Goal: Transaction & Acquisition: Book appointment/travel/reservation

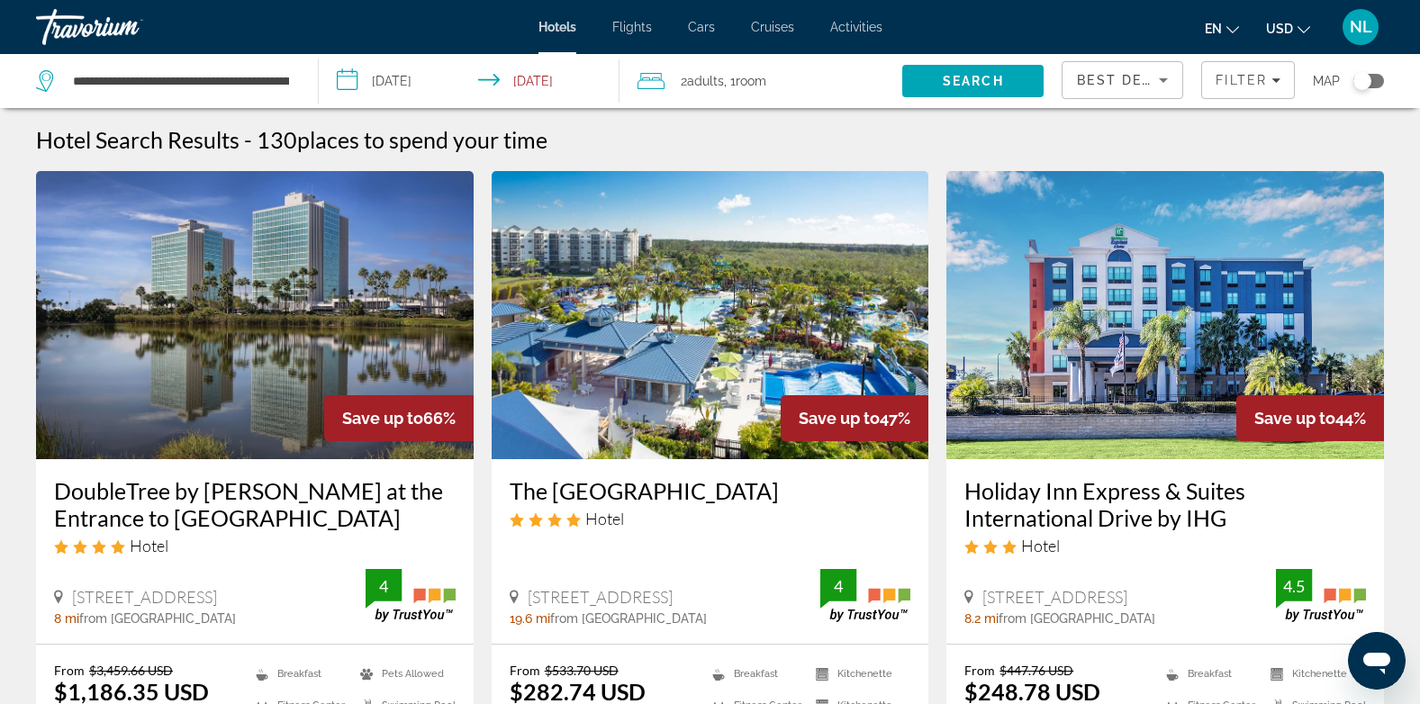
click at [701, 31] on span "Cars" at bounding box center [701, 27] width 27 height 14
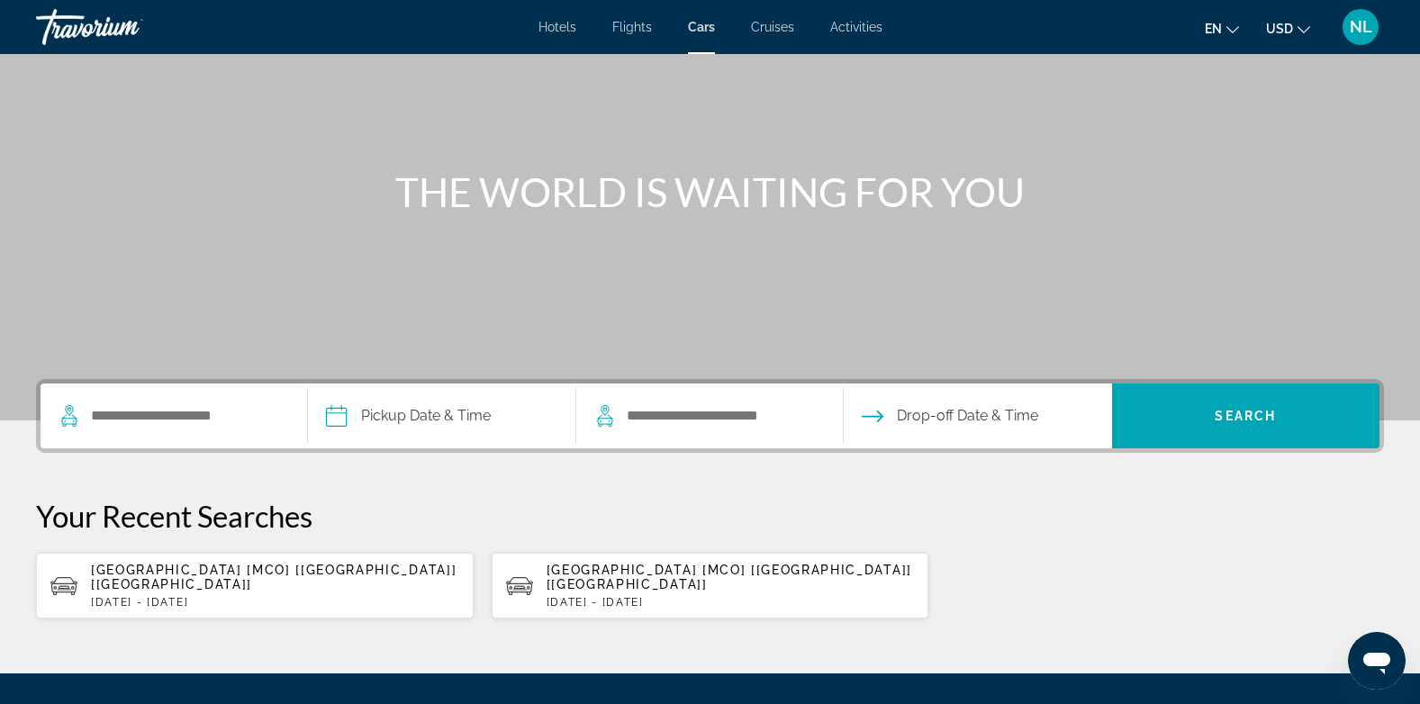
scroll to position [205, 0]
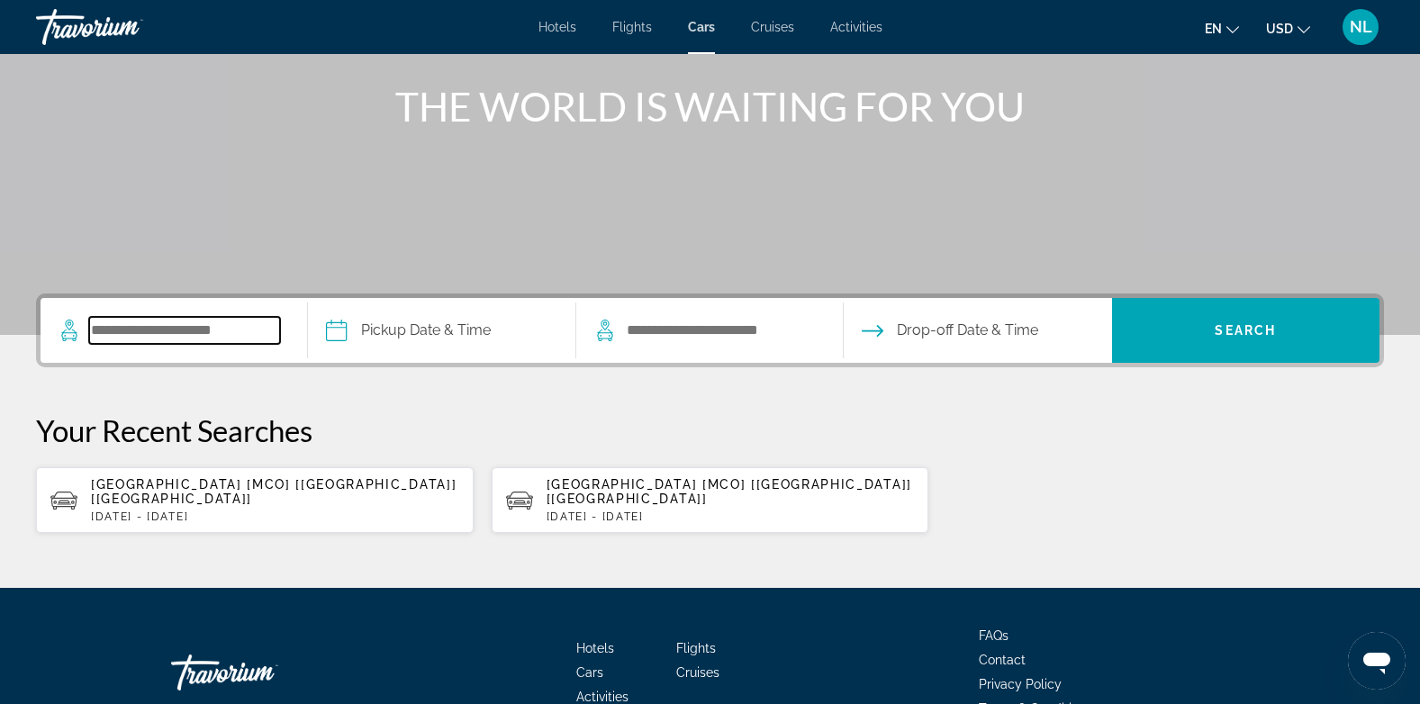
click at [213, 343] on input "Search pickup location" at bounding box center [184, 330] width 191 height 27
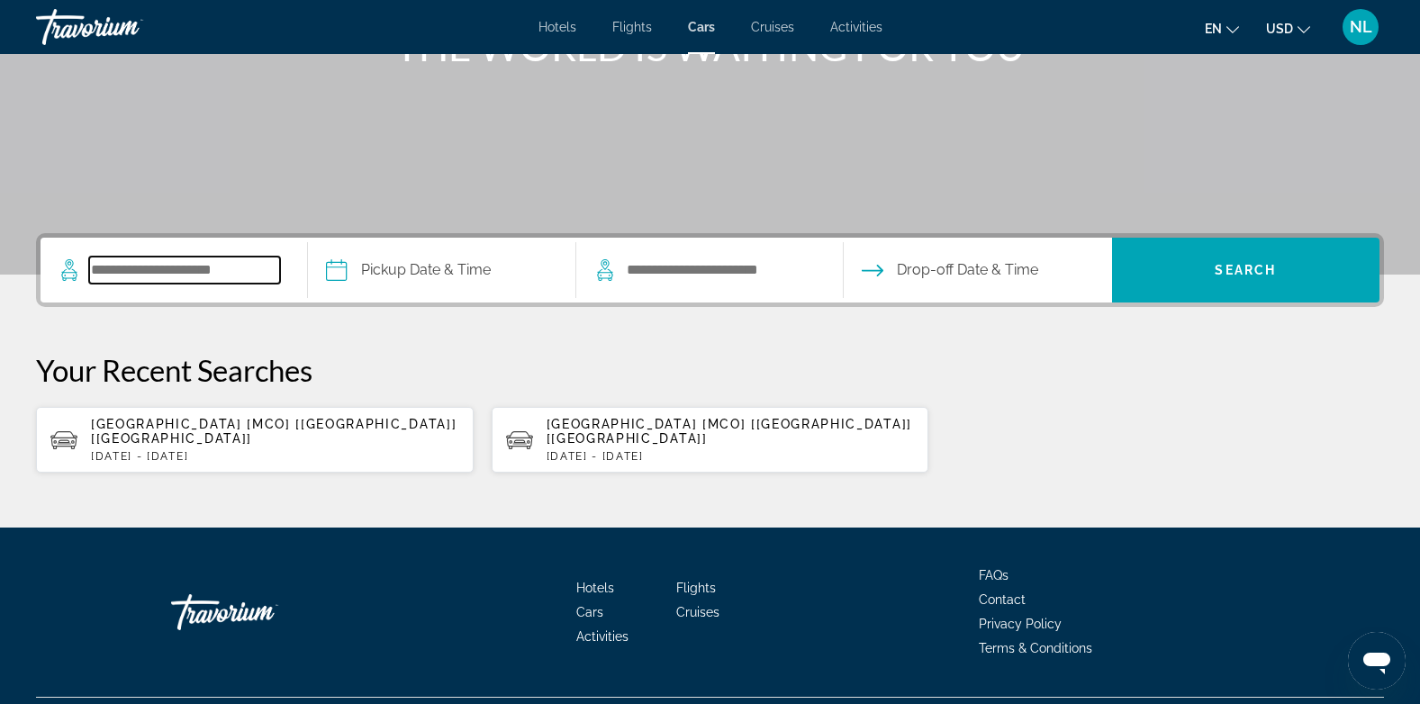
scroll to position [295, 0]
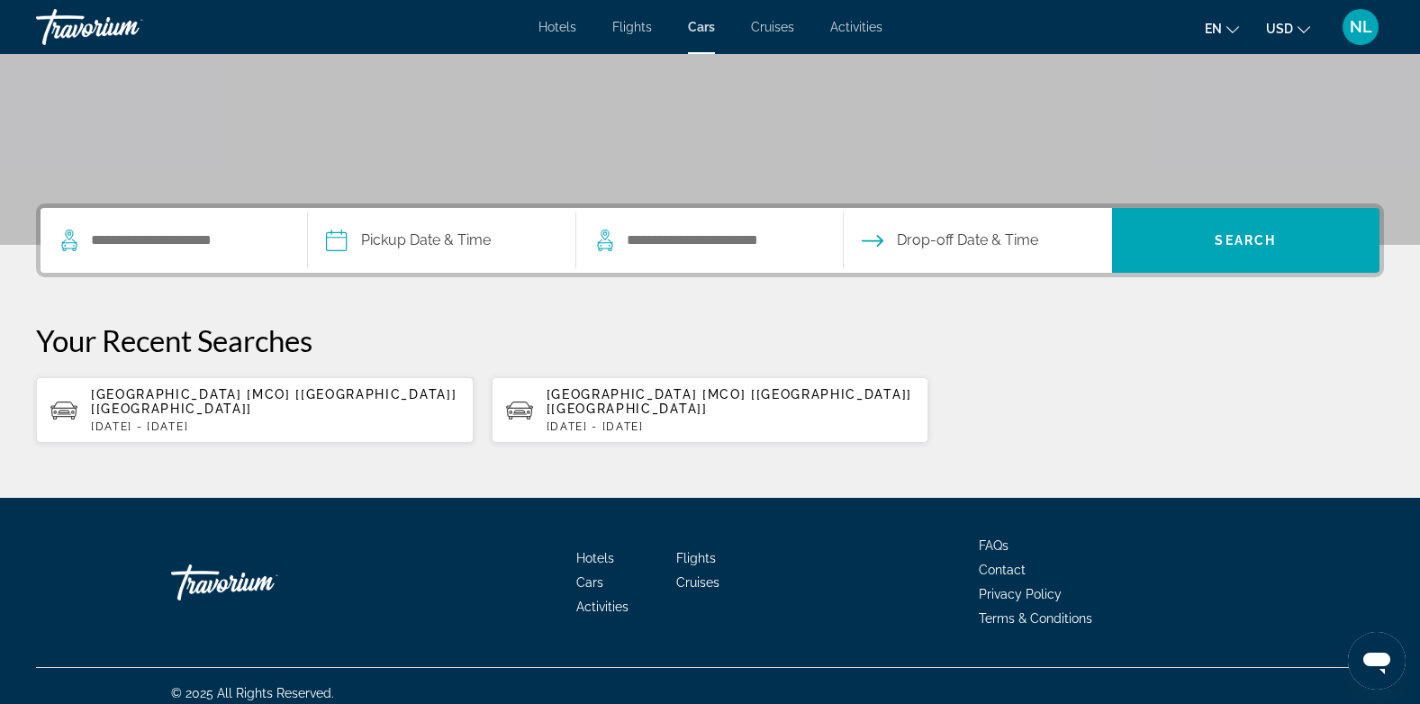
click at [199, 397] on span "[GEOGRAPHIC_DATA] [MCO] [[GEOGRAPHIC_DATA]] [[GEOGRAPHIC_DATA]]" at bounding box center [274, 401] width 366 height 29
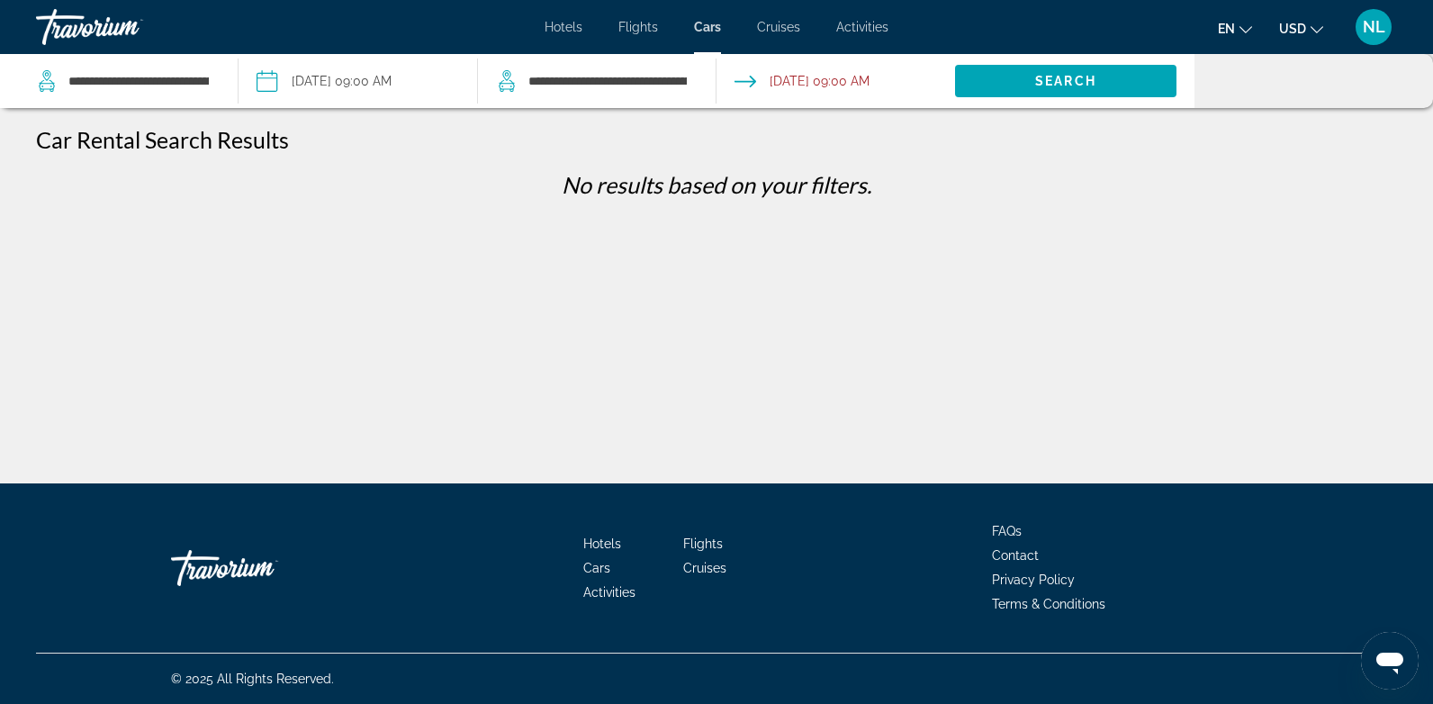
click at [337, 95] on input "Pickup date: Oct 09, 2025 09:00 AM" at bounding box center [357, 83] width 246 height 59
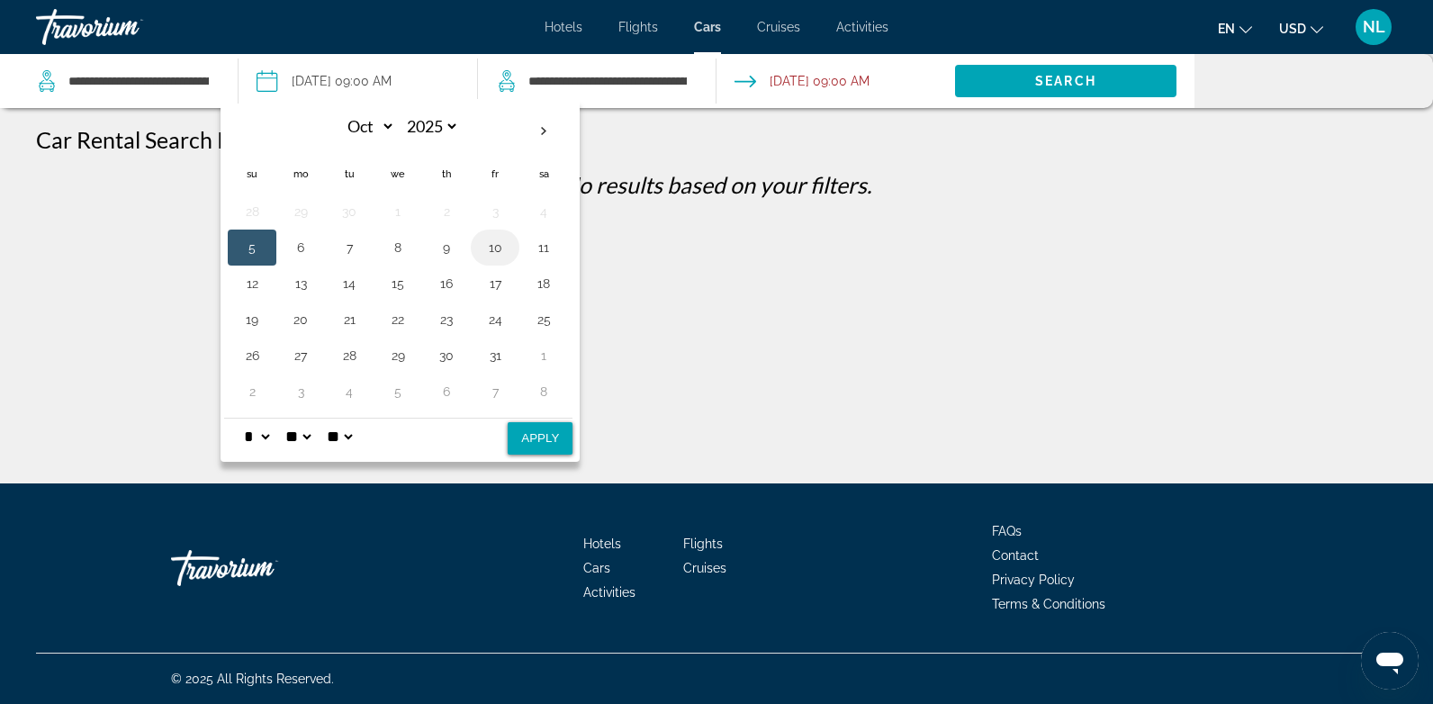
click at [500, 248] on button "10" at bounding box center [495, 247] width 29 height 25
click at [538, 437] on button "Apply" at bounding box center [540, 438] width 65 height 32
type input "**********"
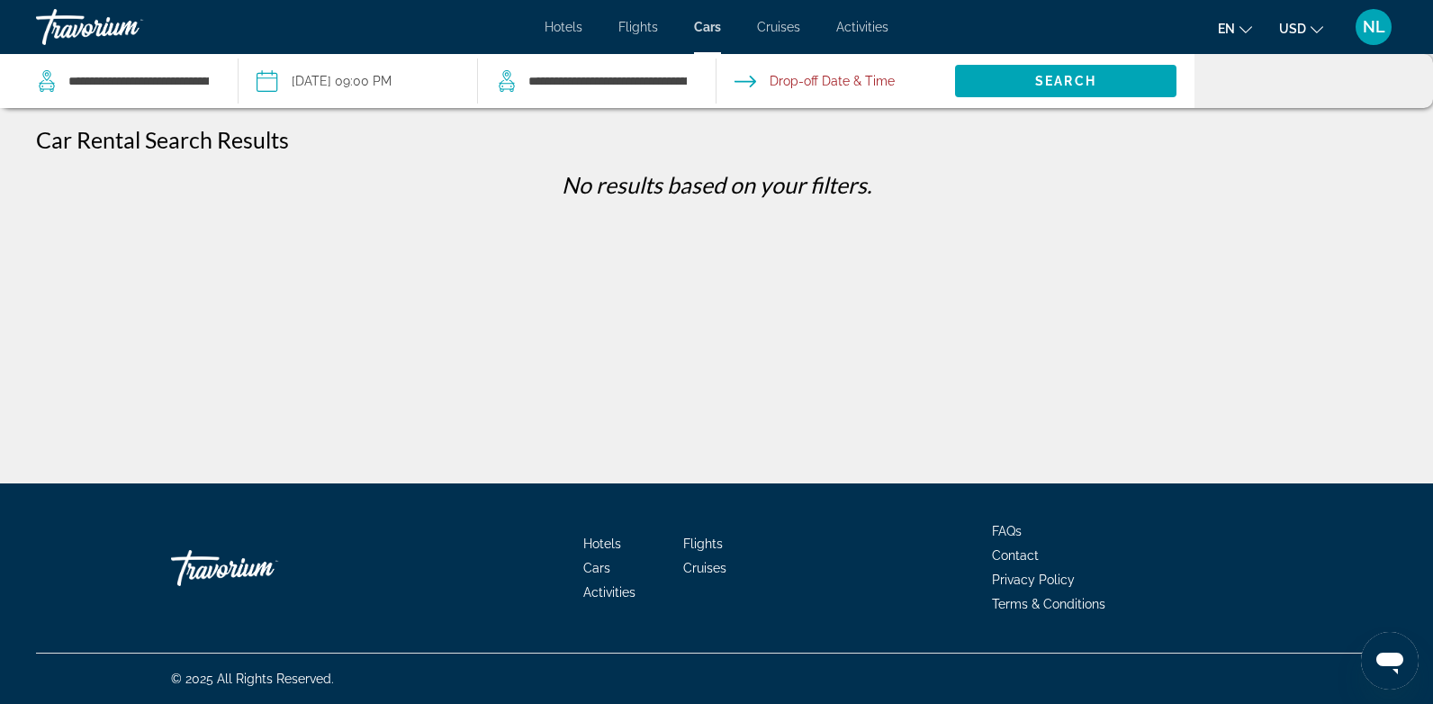
click at [804, 75] on input "Drop-off date" at bounding box center [835, 83] width 246 height 59
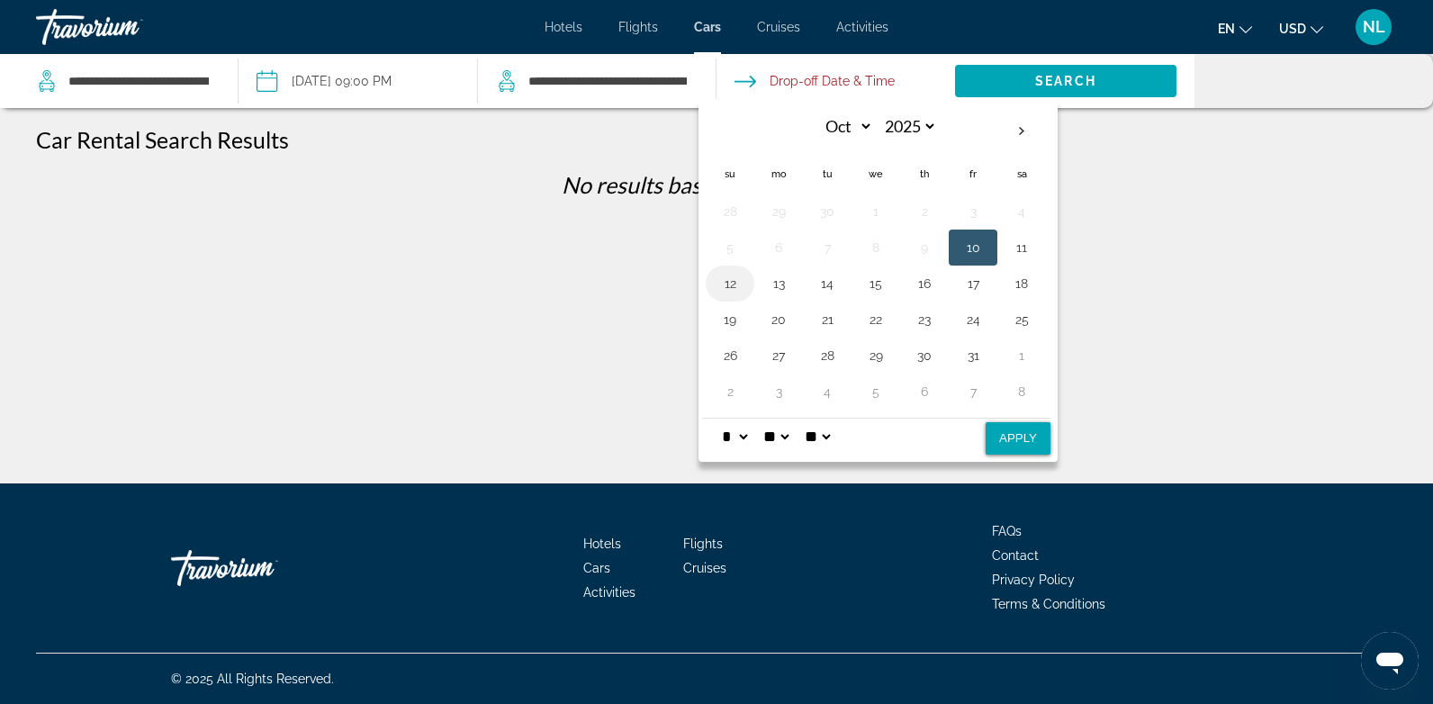
click at [720, 290] on button "12" at bounding box center [730, 283] width 29 height 25
drag, startPoint x: 1014, startPoint y: 441, endPoint x: 1008, endPoint y: 420, distance: 21.4
click at [1008, 420] on div "Navigation placeholder Oct *** *** *** *** *** *** *** *** *** *** *** *** 2025…" at bounding box center [878, 280] width 359 height 363
click at [1009, 433] on button "Apply" at bounding box center [1018, 438] width 65 height 32
type input "**********"
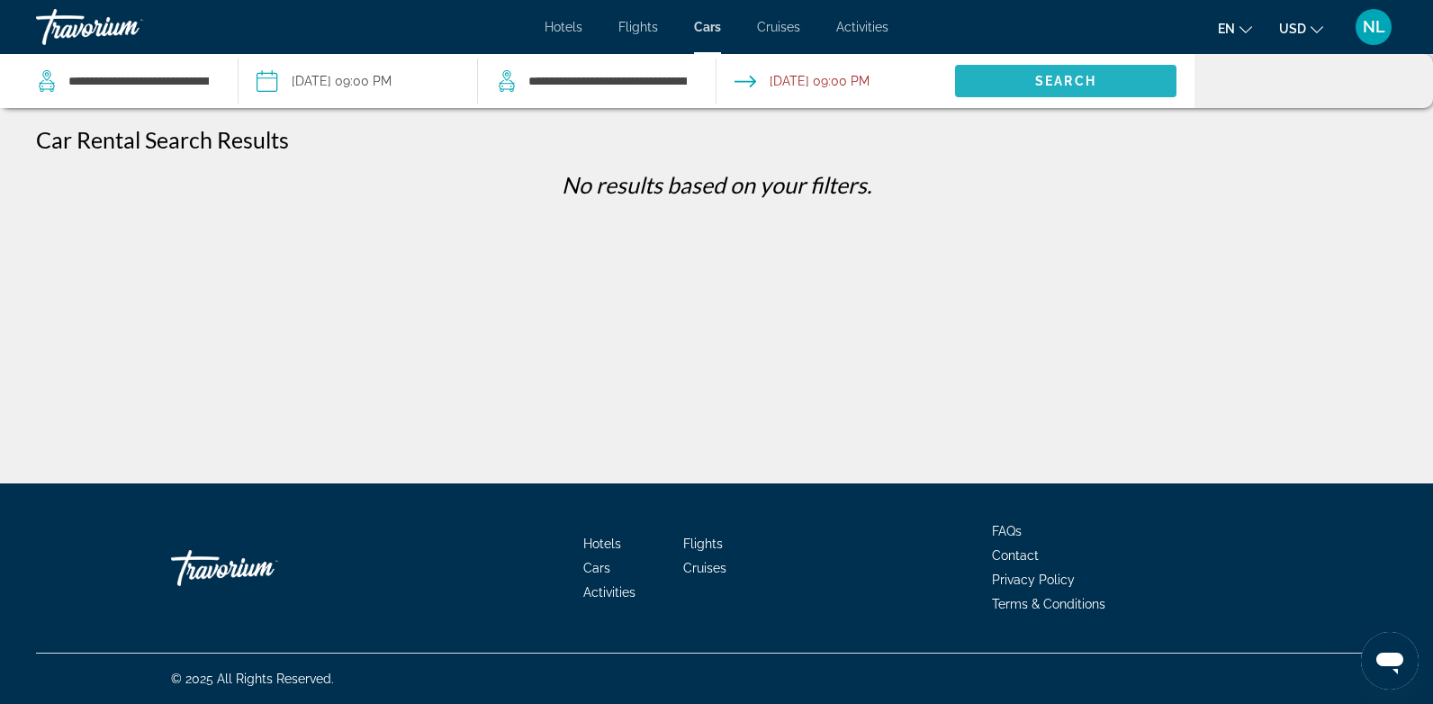
click at [1078, 77] on span "Search" at bounding box center [1065, 81] width 61 height 14
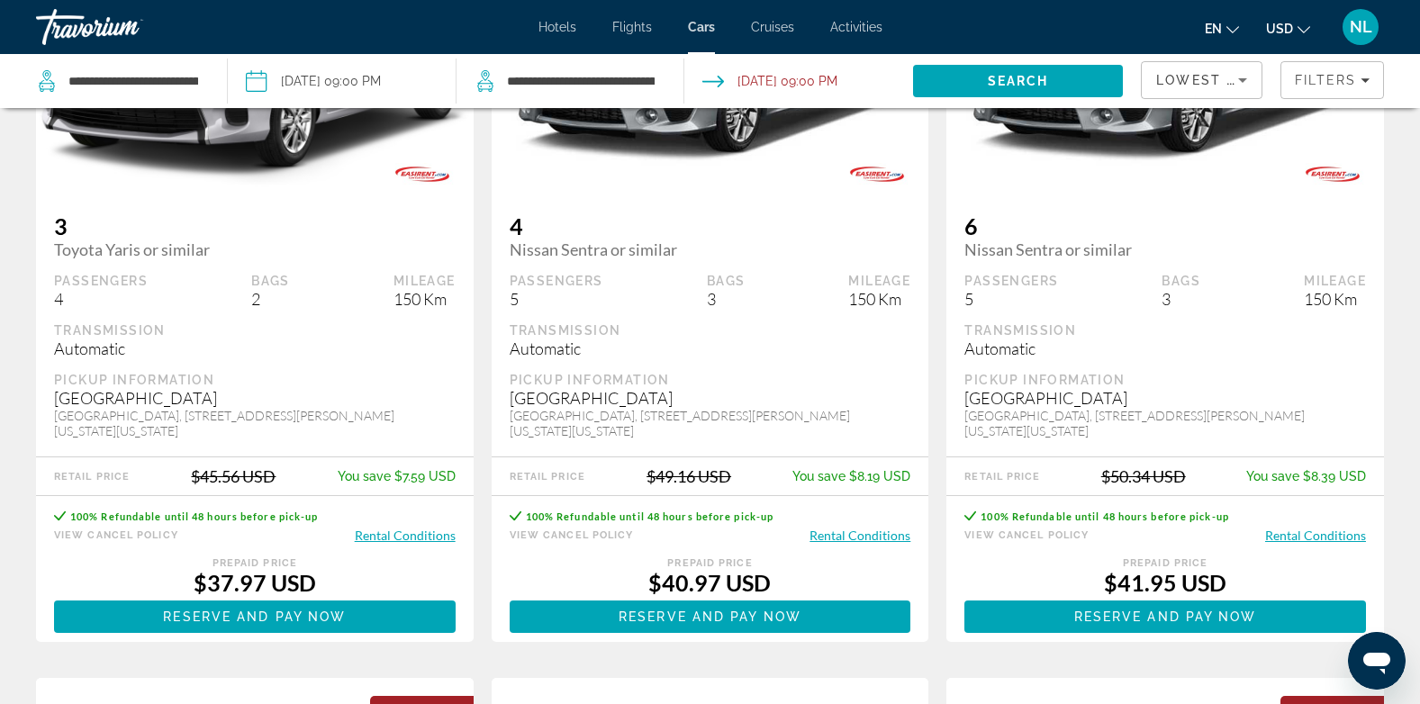
scroll to position [274, 0]
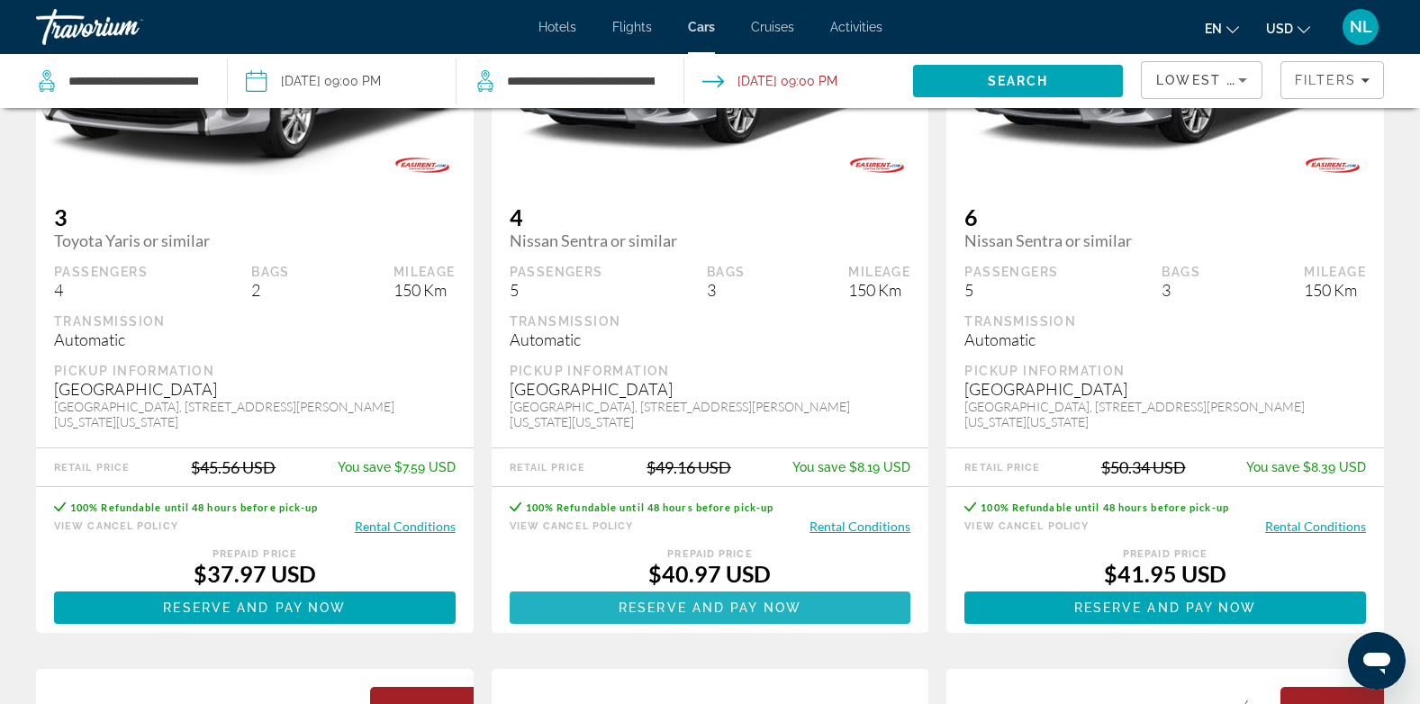
click at [635, 604] on span "Reserve and pay now" at bounding box center [710, 608] width 183 height 14
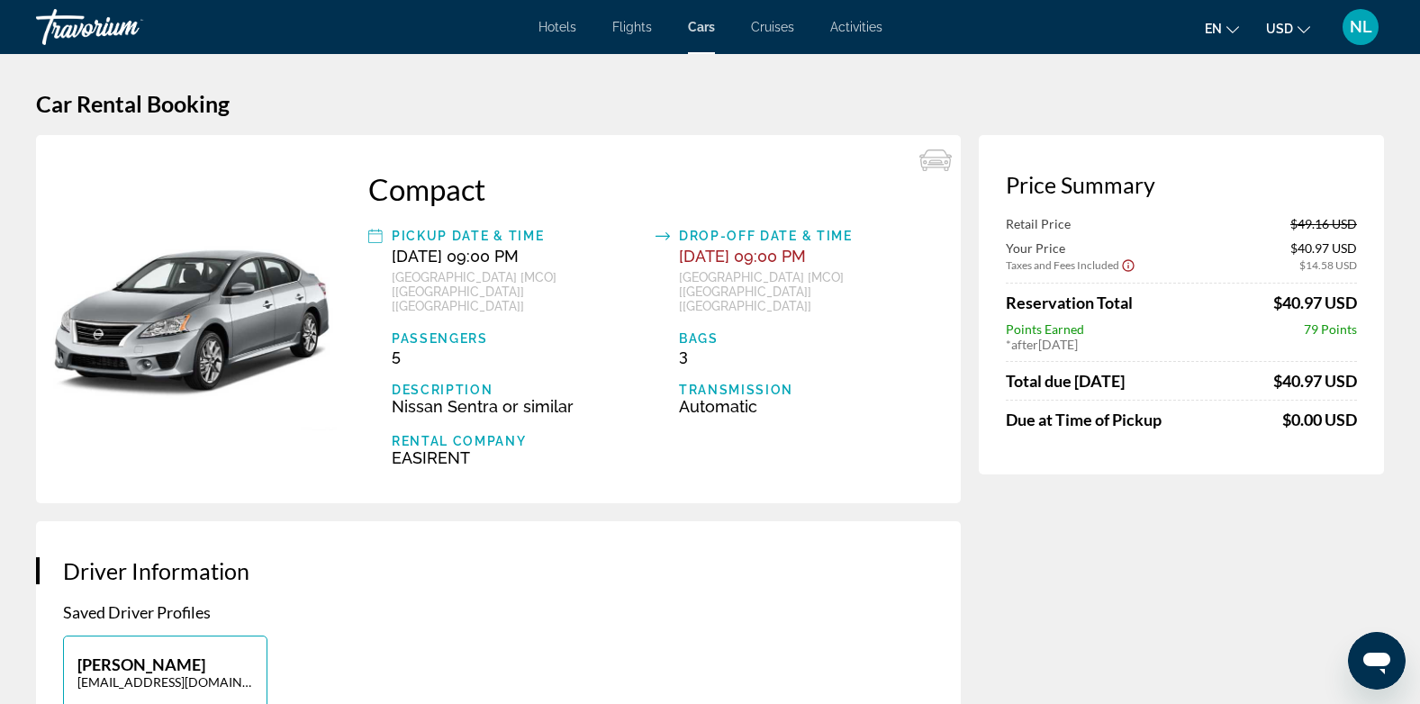
click at [552, 25] on span "Hotels" at bounding box center [557, 27] width 38 height 14
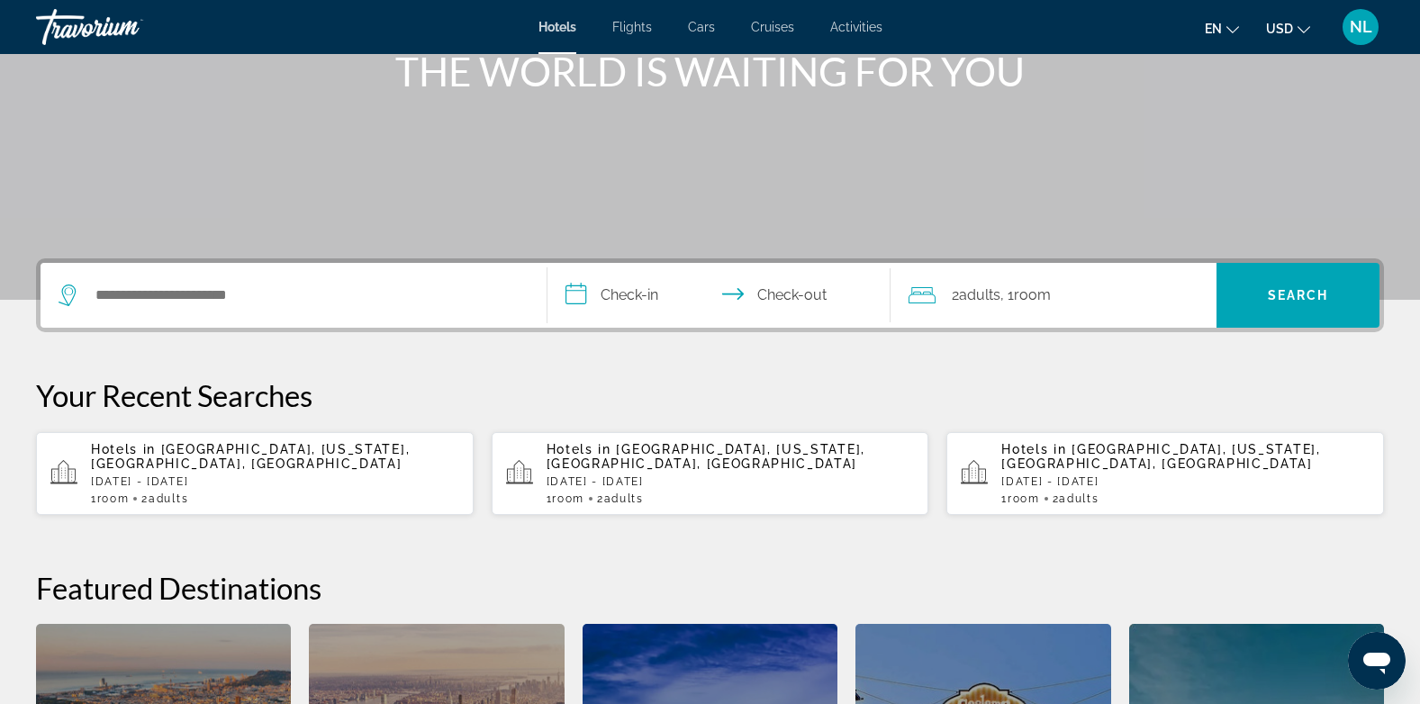
scroll to position [236, 0]
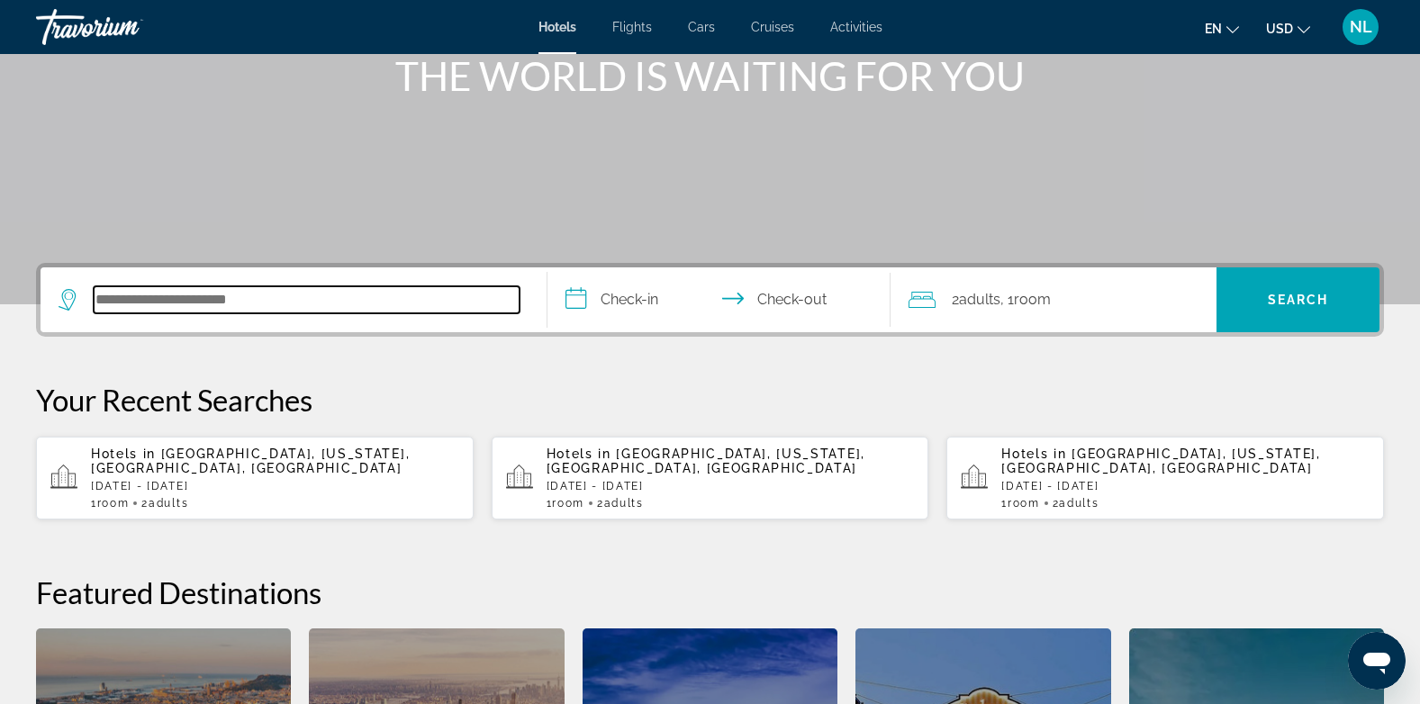
click at [158, 310] on input "Search hotel destination" at bounding box center [307, 299] width 426 height 27
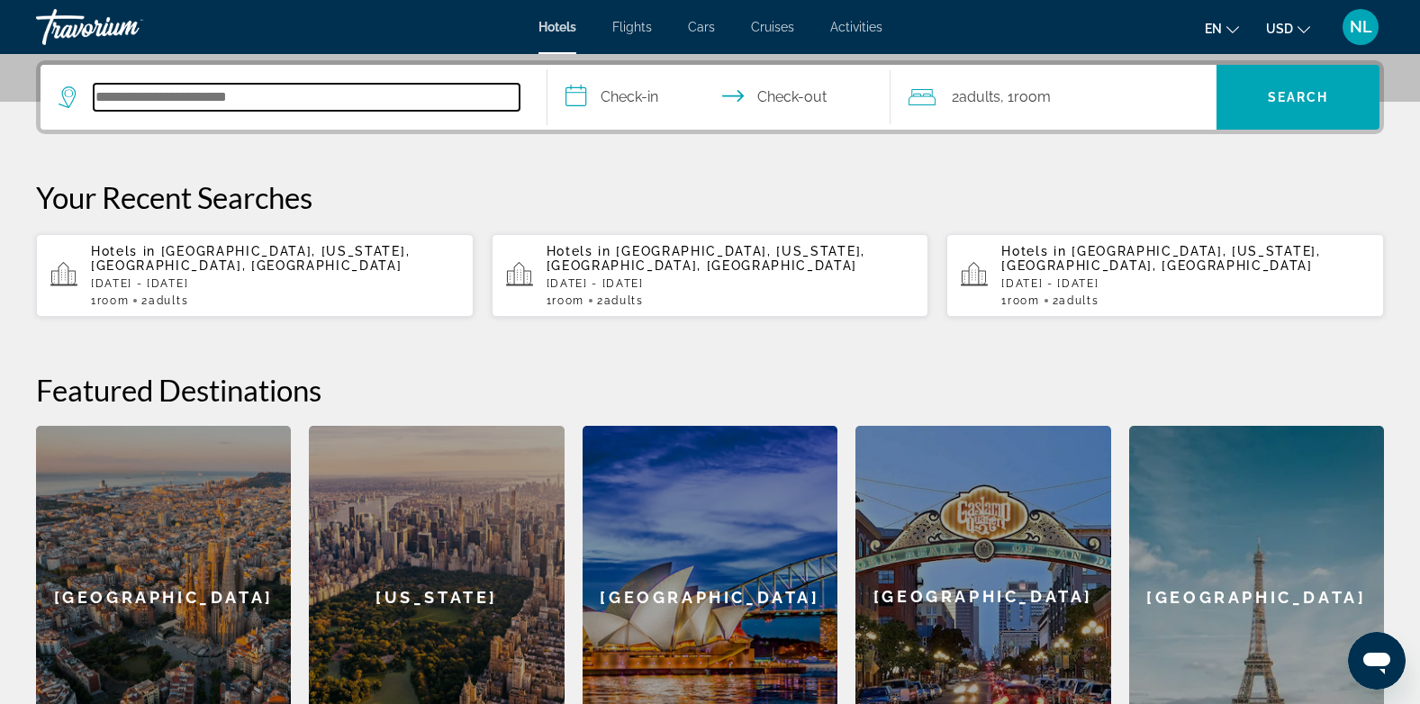
scroll to position [440, 0]
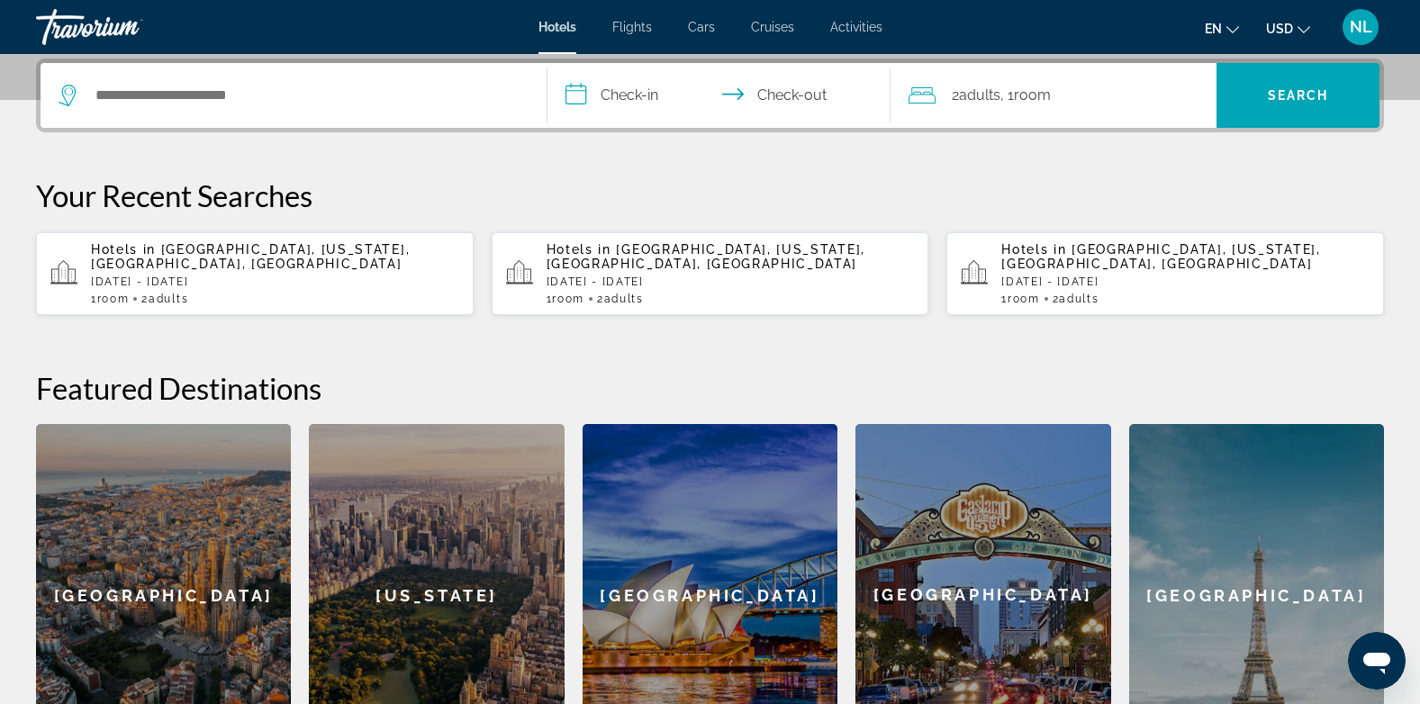
click at [163, 281] on p "[DATE] - [DATE]" at bounding box center [275, 282] width 368 height 13
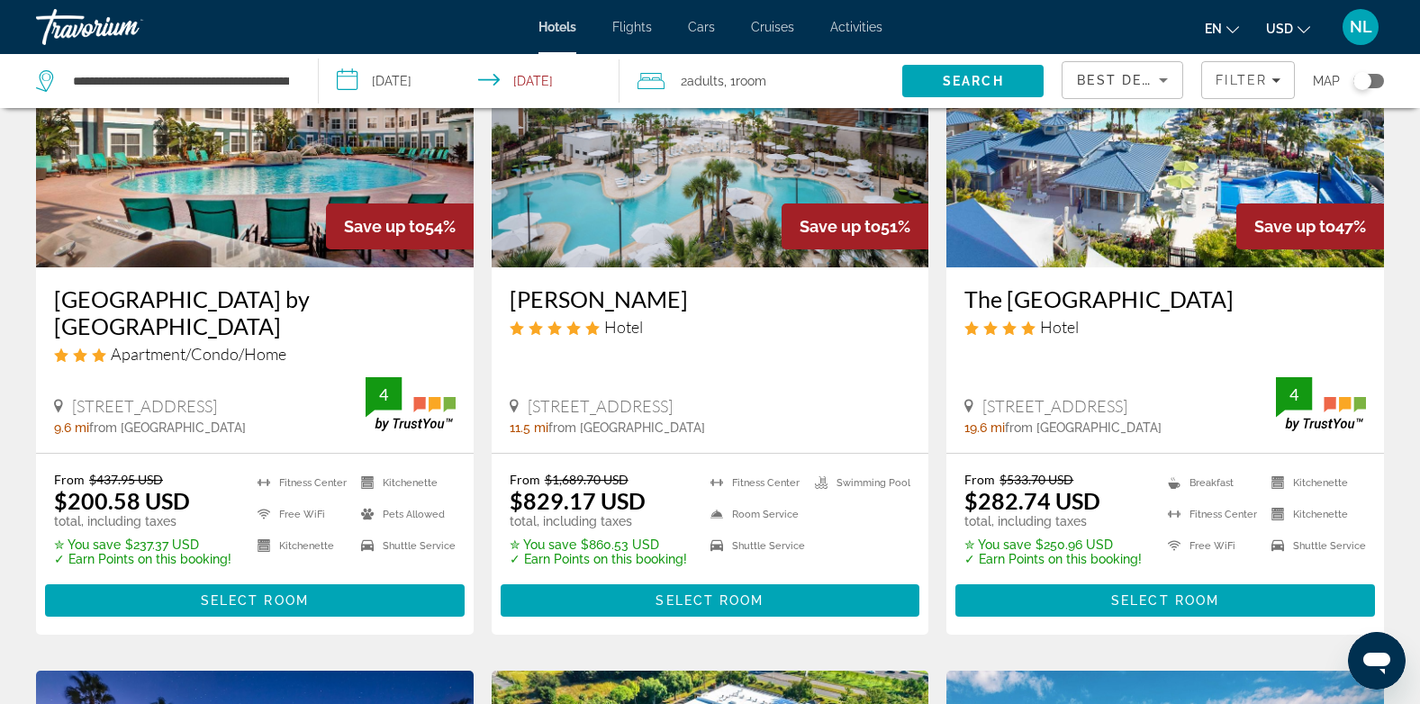
scroll to position [873, 0]
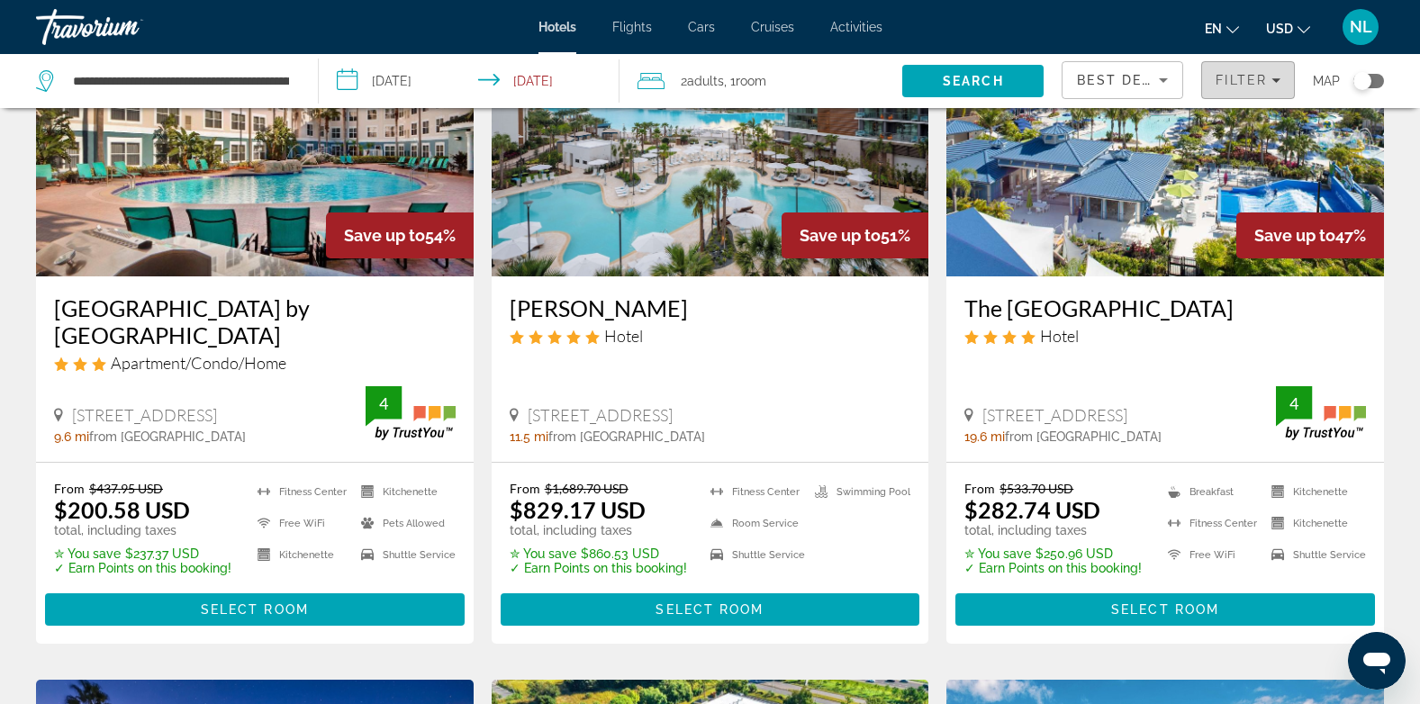
click at [1253, 79] on span "Filter" at bounding box center [1241, 80] width 51 height 14
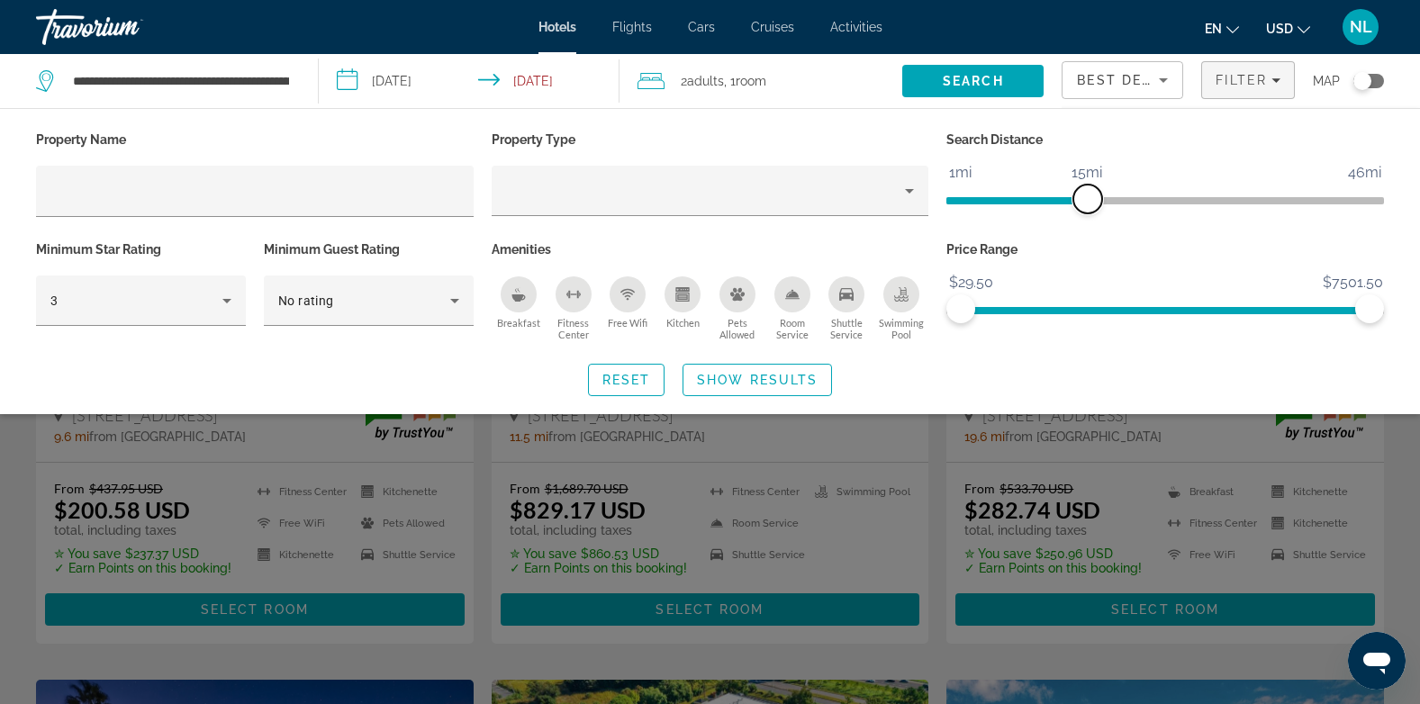
drag, startPoint x: 1218, startPoint y: 195, endPoint x: 1090, endPoint y: 199, distance: 128.8
click at [1090, 199] on span "ngx-slider" at bounding box center [1087, 199] width 29 height 29
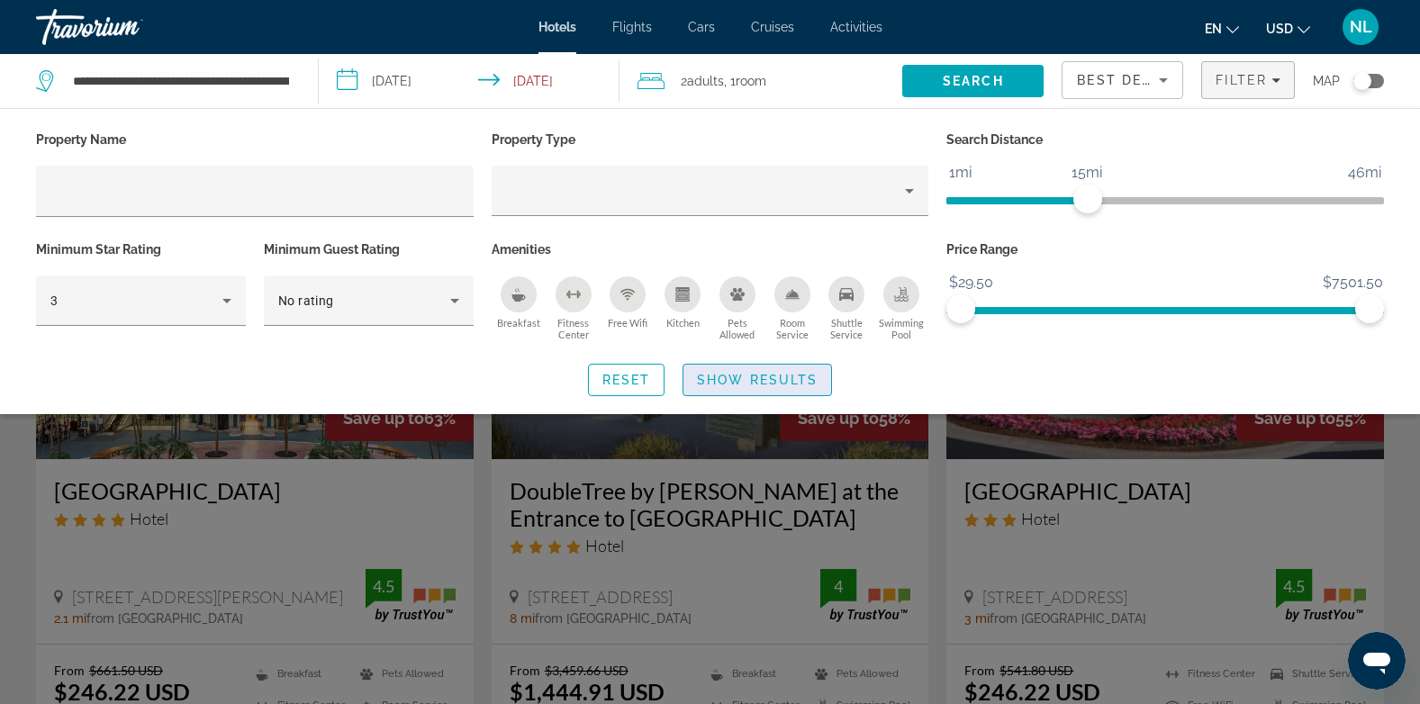
click at [773, 376] on span "Show Results" at bounding box center [757, 380] width 121 height 14
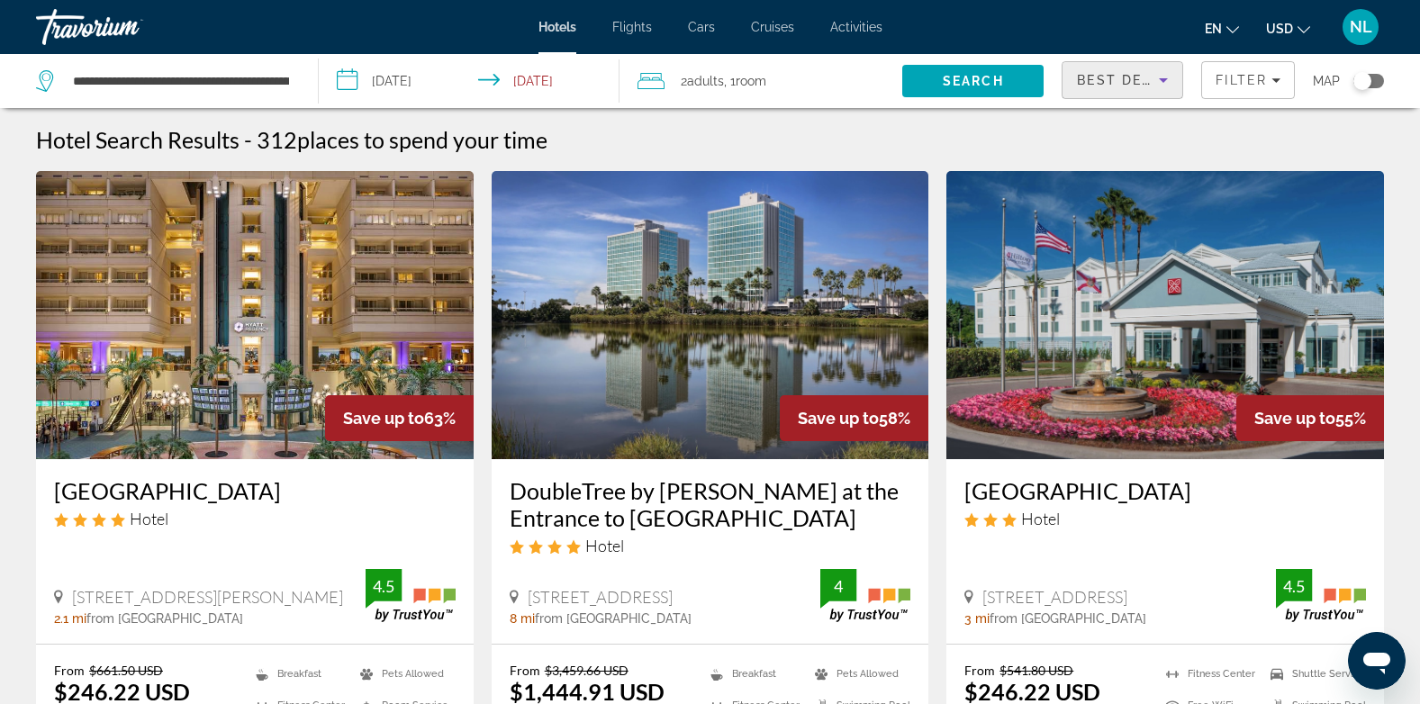
click at [1143, 82] on span "Best Deals" at bounding box center [1124, 80] width 94 height 14
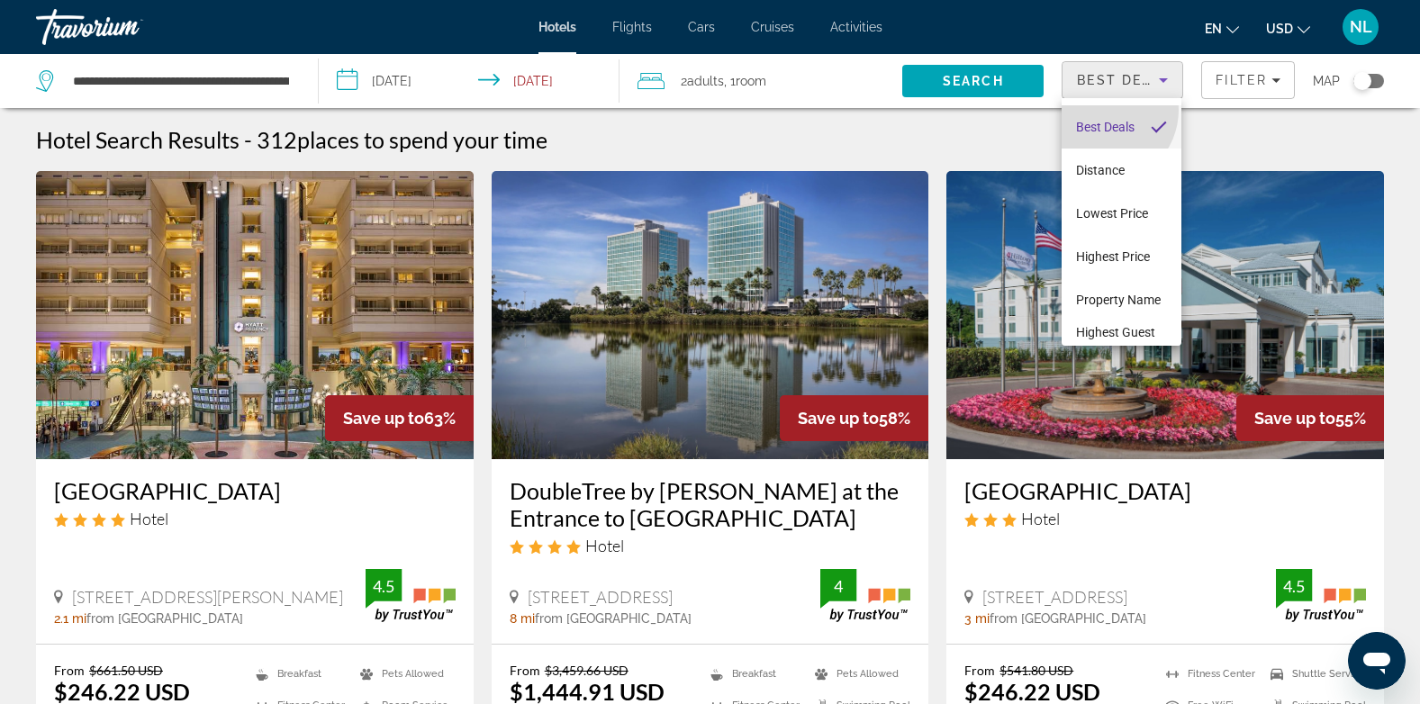
click at [1103, 116] on span "Best Deals" at bounding box center [1105, 127] width 59 height 22
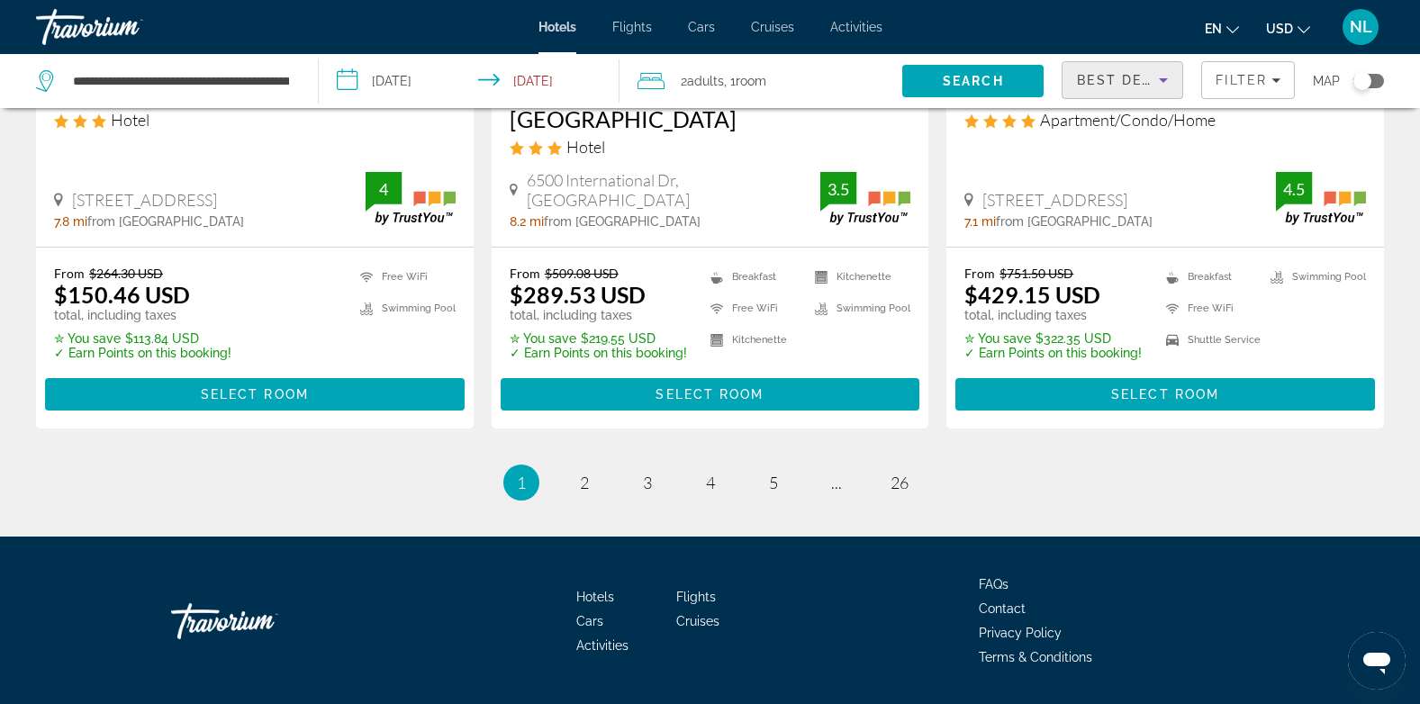
scroll to position [2489, 0]
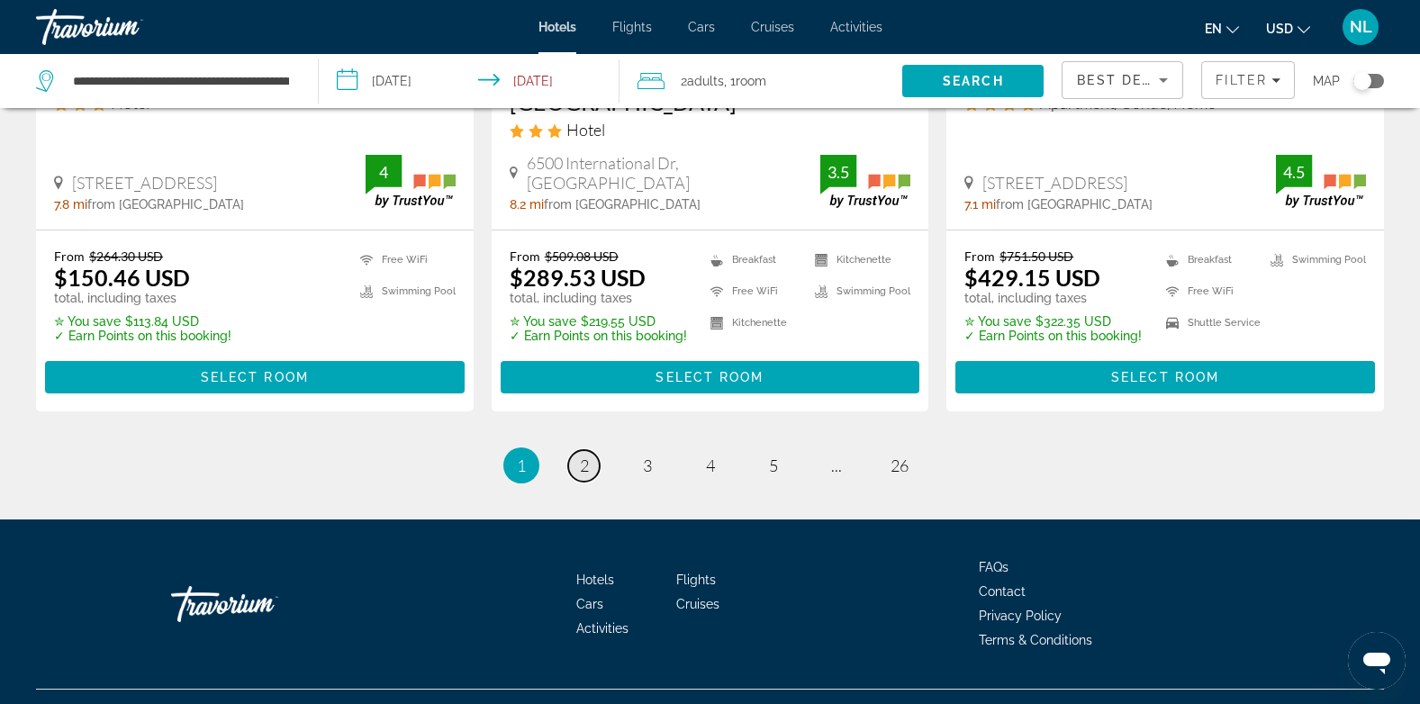
click at [581, 462] on span "2" at bounding box center [584, 466] width 9 height 20
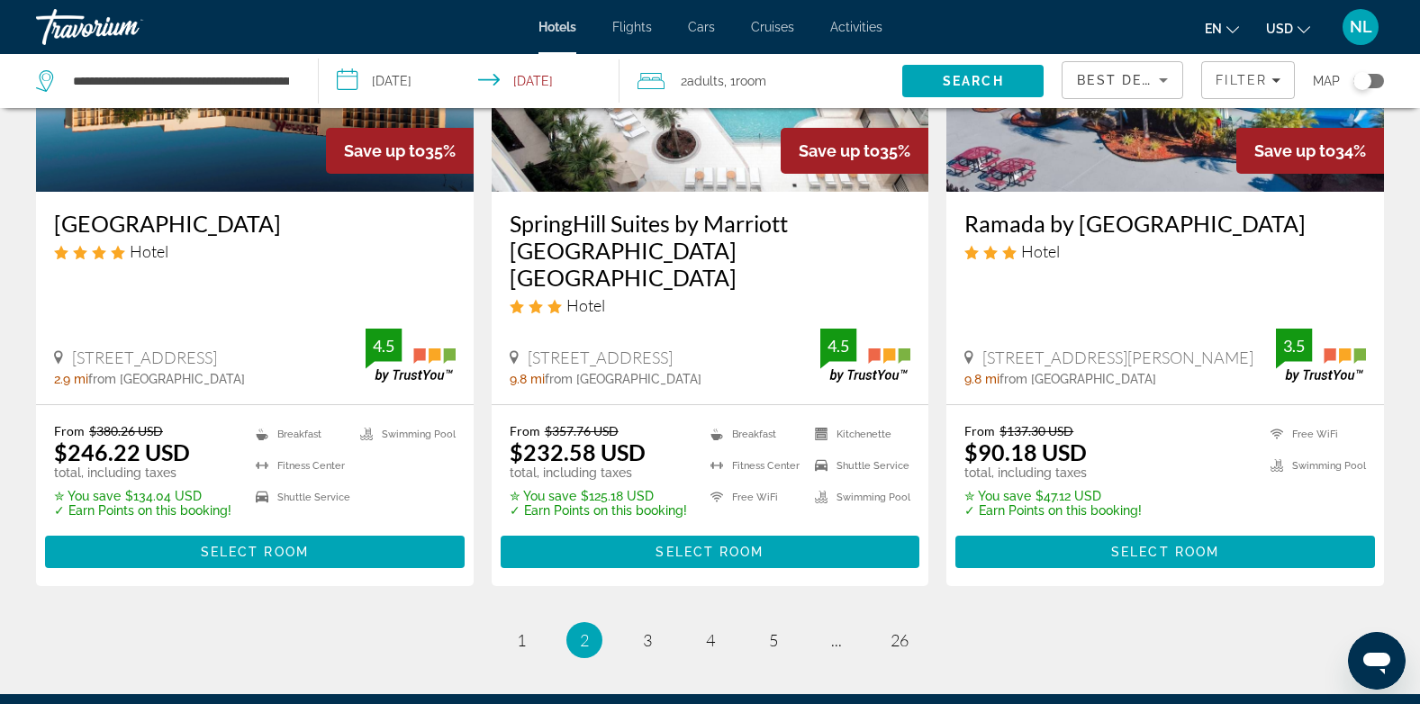
scroll to position [2426, 0]
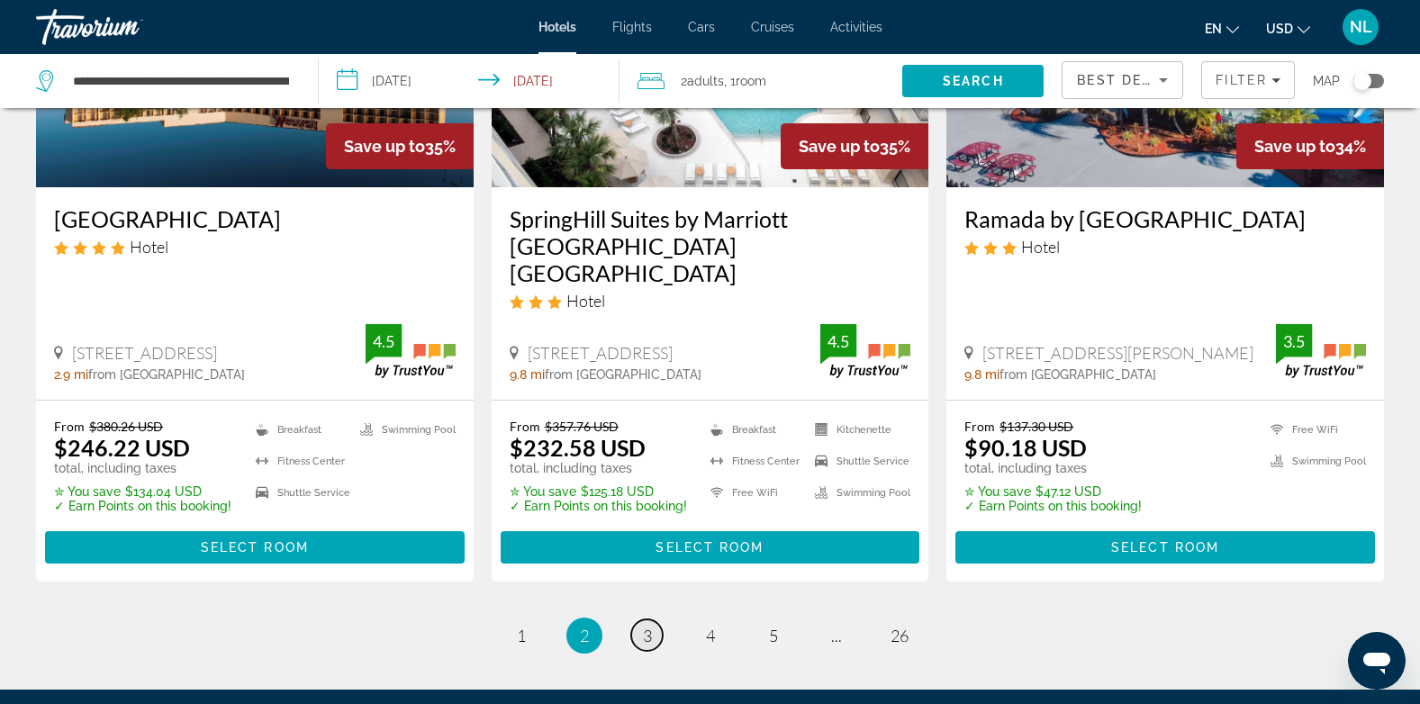
click at [644, 626] on span "3" at bounding box center [647, 636] width 9 height 20
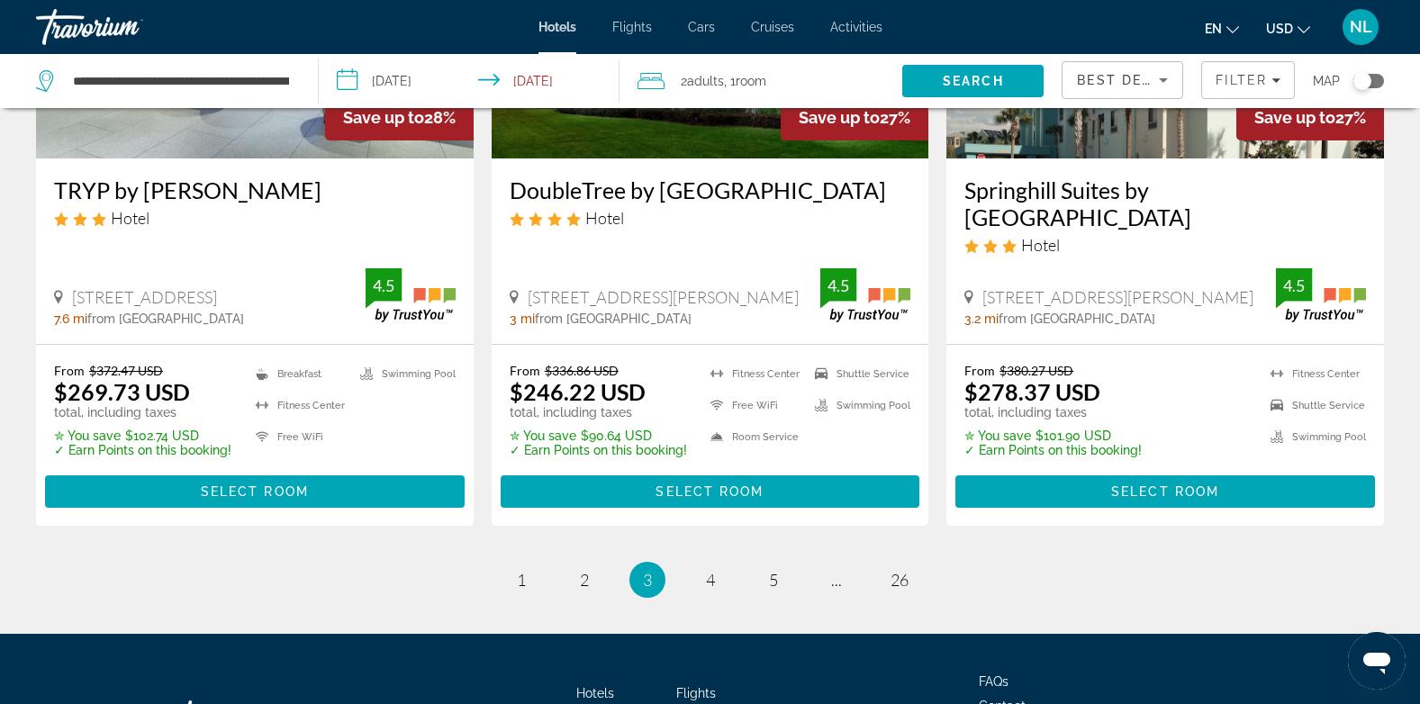
scroll to position [2432, 0]
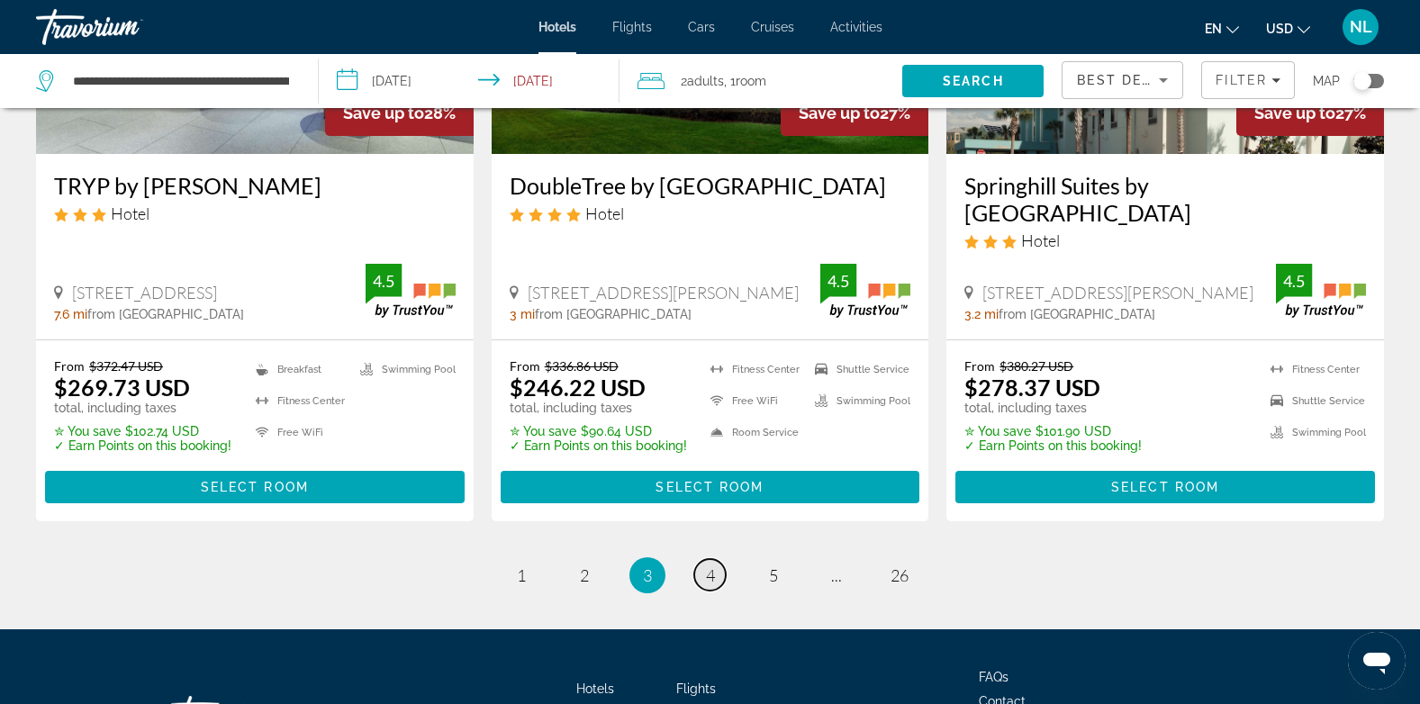
click at [710, 565] on span "4" at bounding box center [710, 575] width 9 height 20
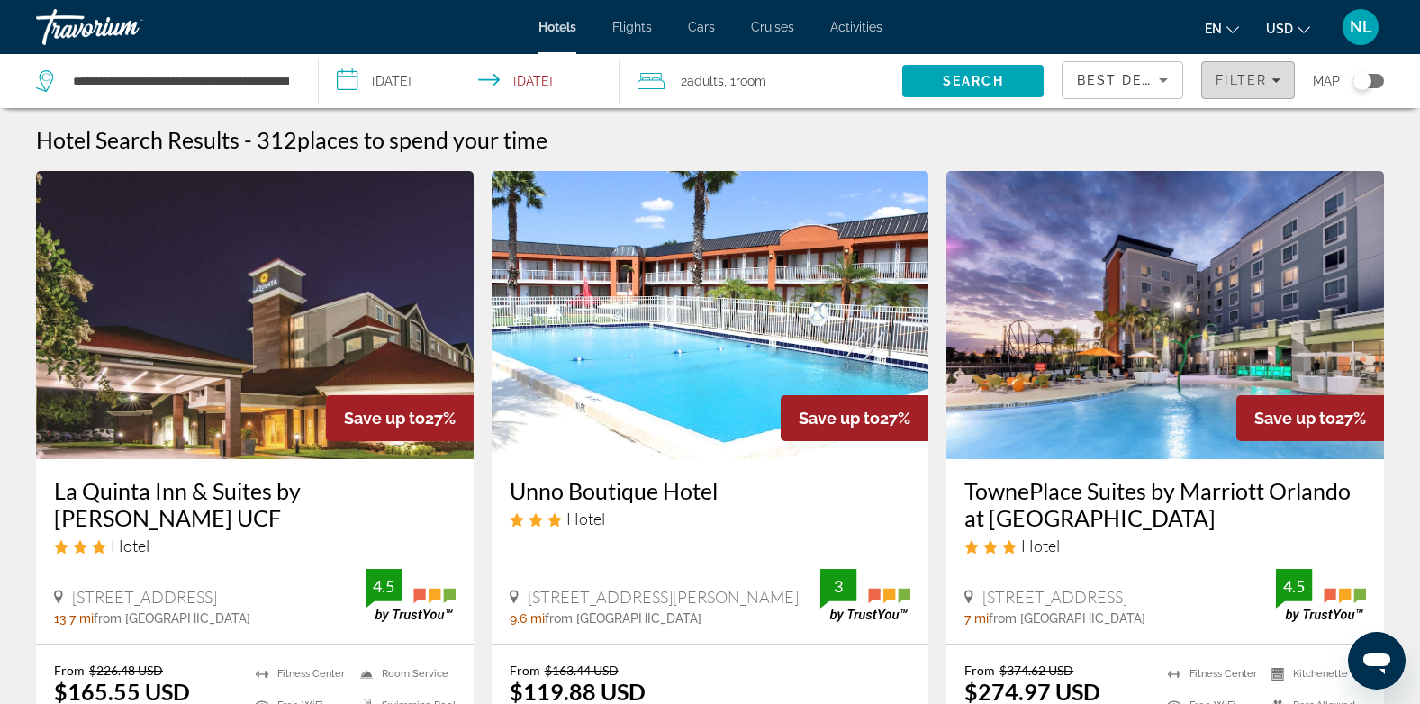
click at [1243, 89] on span "Filters" at bounding box center [1248, 80] width 92 height 43
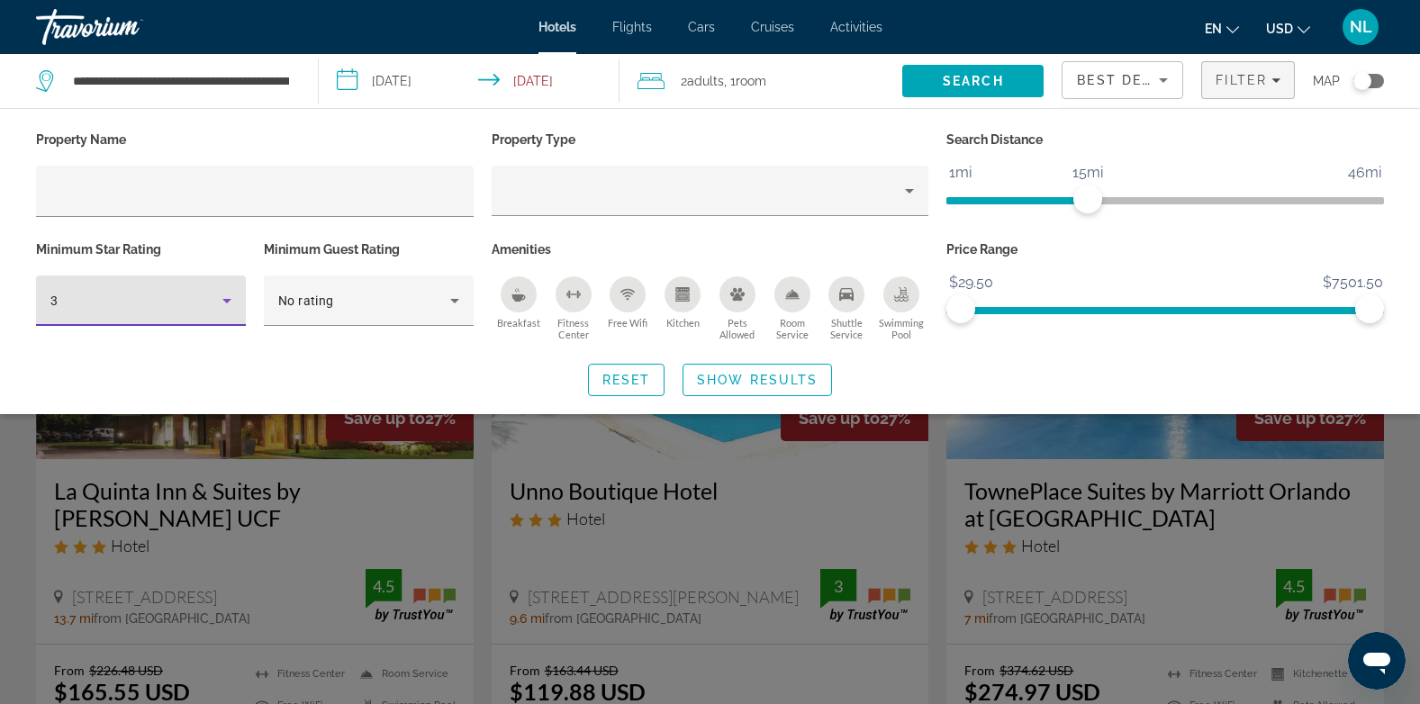
click at [225, 299] on icon "Hotel Filters" at bounding box center [226, 301] width 9 height 5
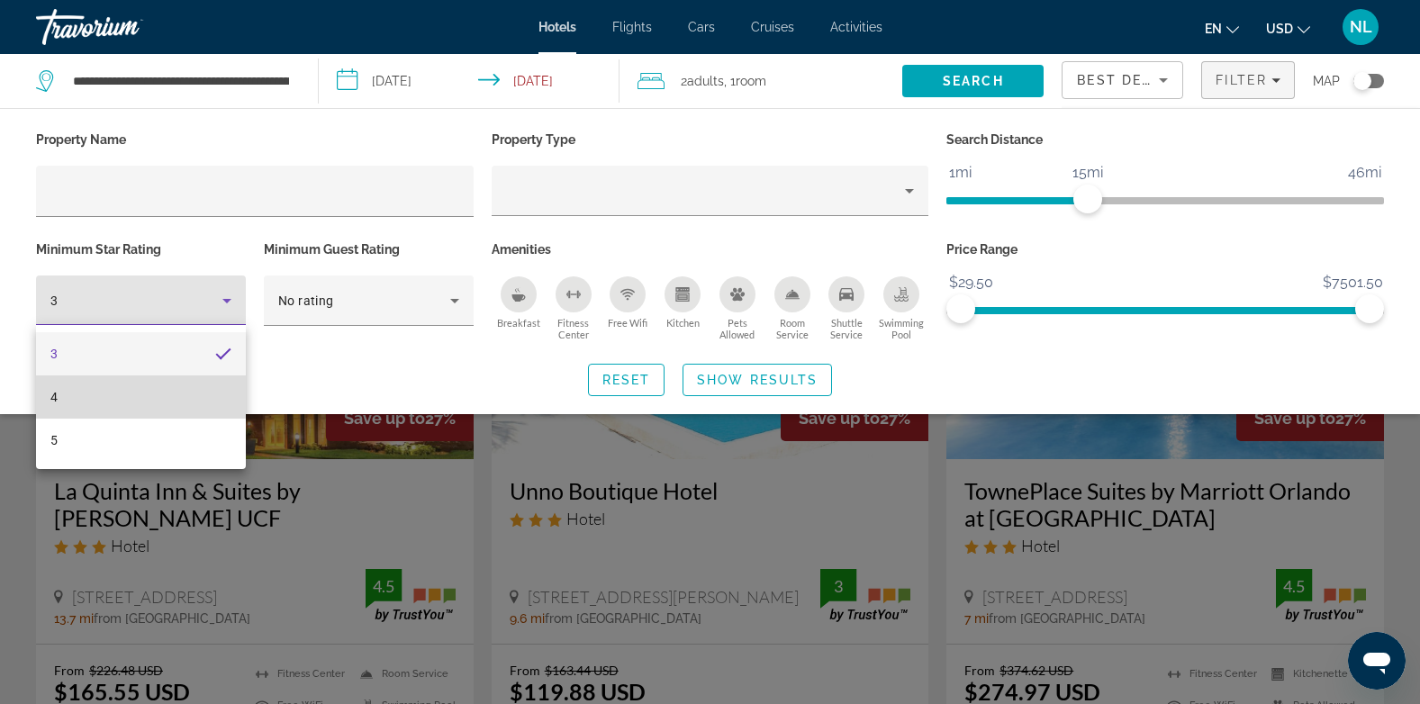
click at [101, 396] on mat-option "4" at bounding box center [141, 396] width 210 height 43
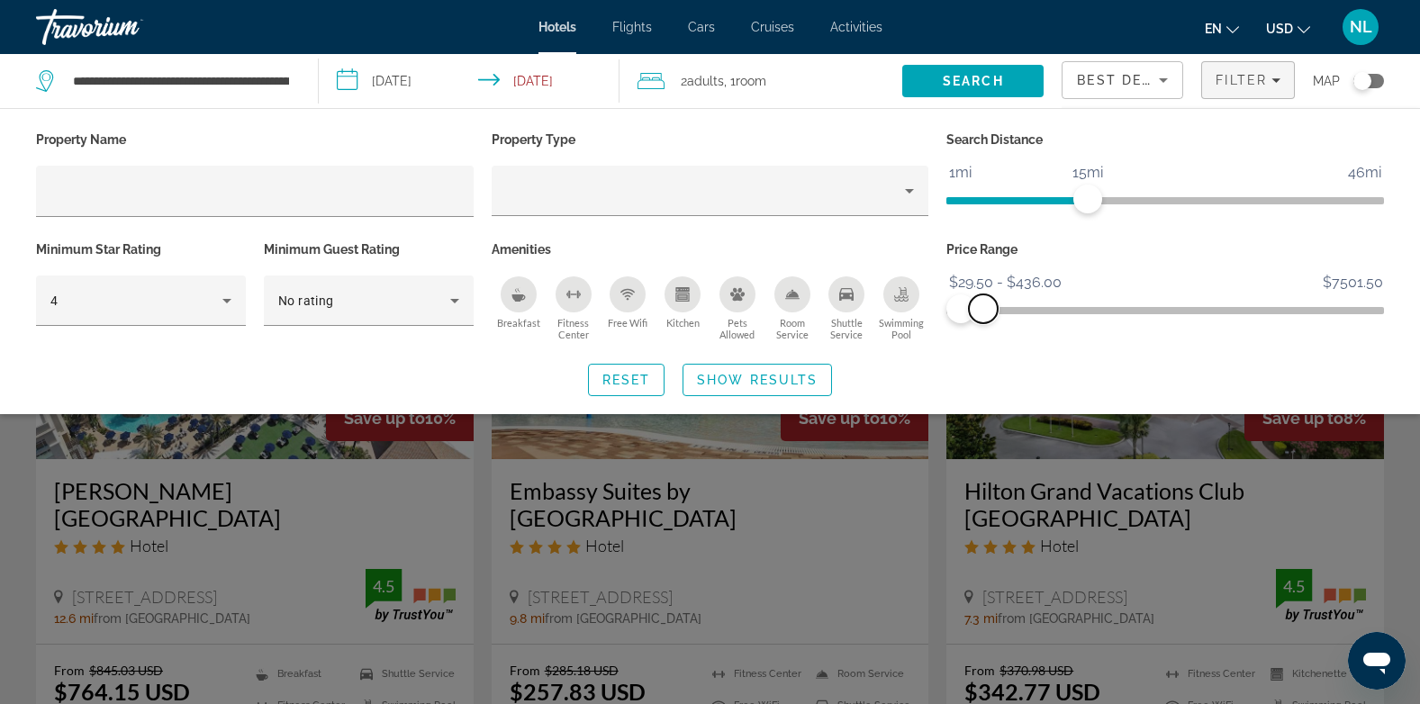
drag, startPoint x: 1369, startPoint y: 303, endPoint x: 983, endPoint y: 356, distance: 388.9
click at [983, 356] on div "Property Name Property Type Search Distance 1mi 46mi 15mi Minimum Star Rating 4…" at bounding box center [710, 261] width 1420 height 269
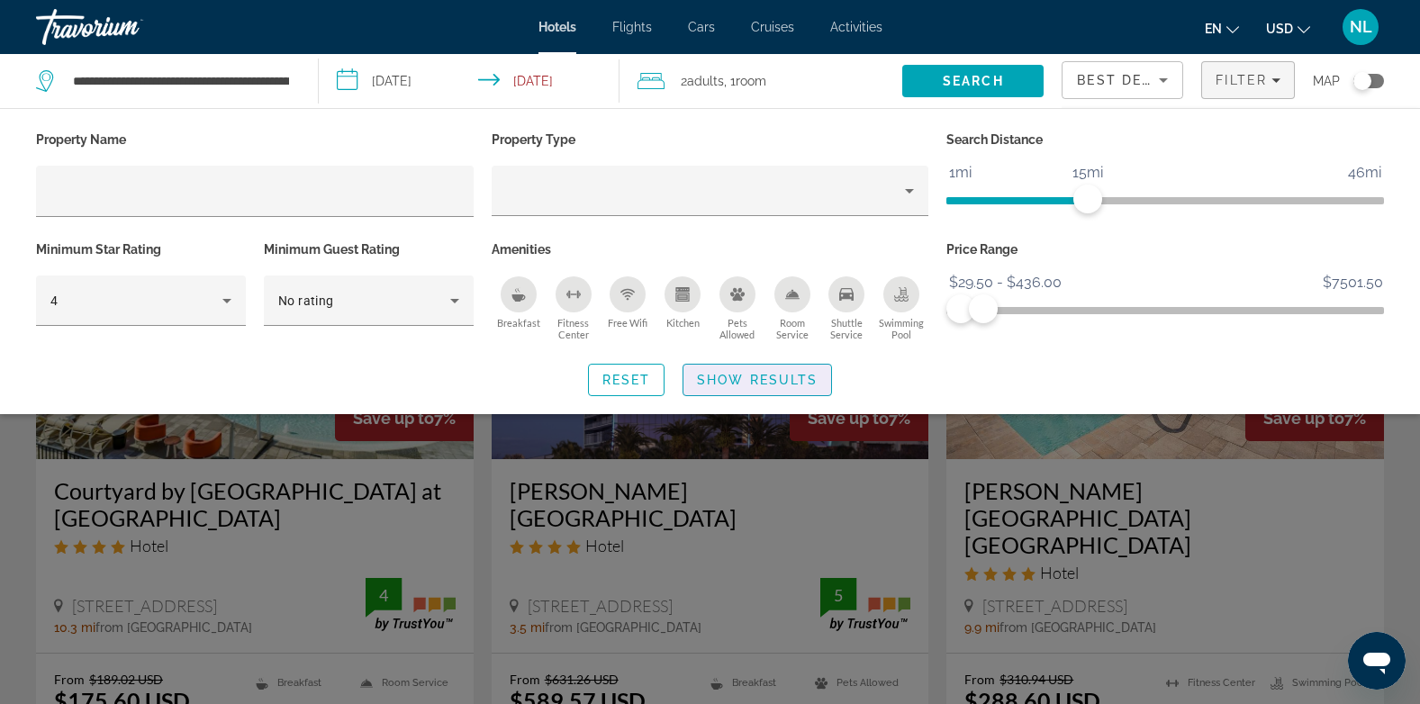
click at [748, 377] on span "Show Results" at bounding box center [757, 380] width 121 height 14
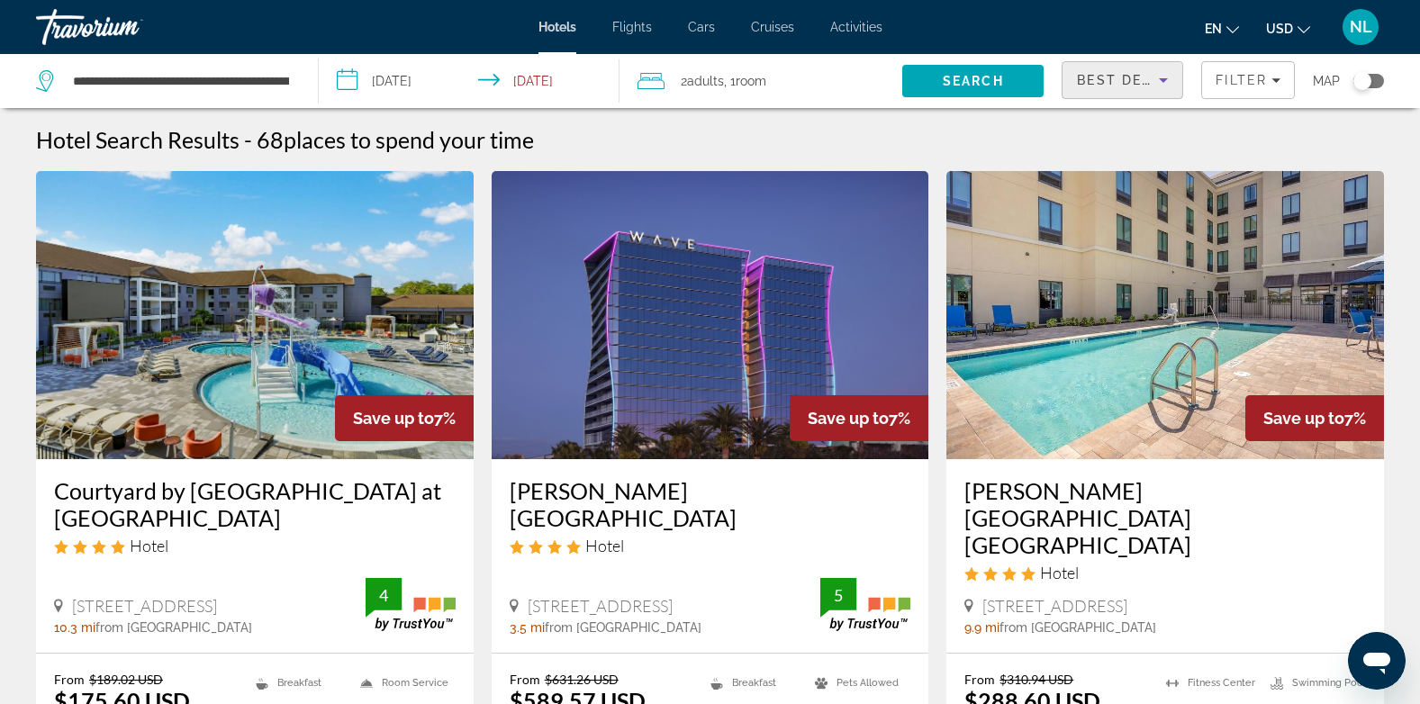
click at [1099, 86] on span "Best Deals" at bounding box center [1124, 80] width 94 height 14
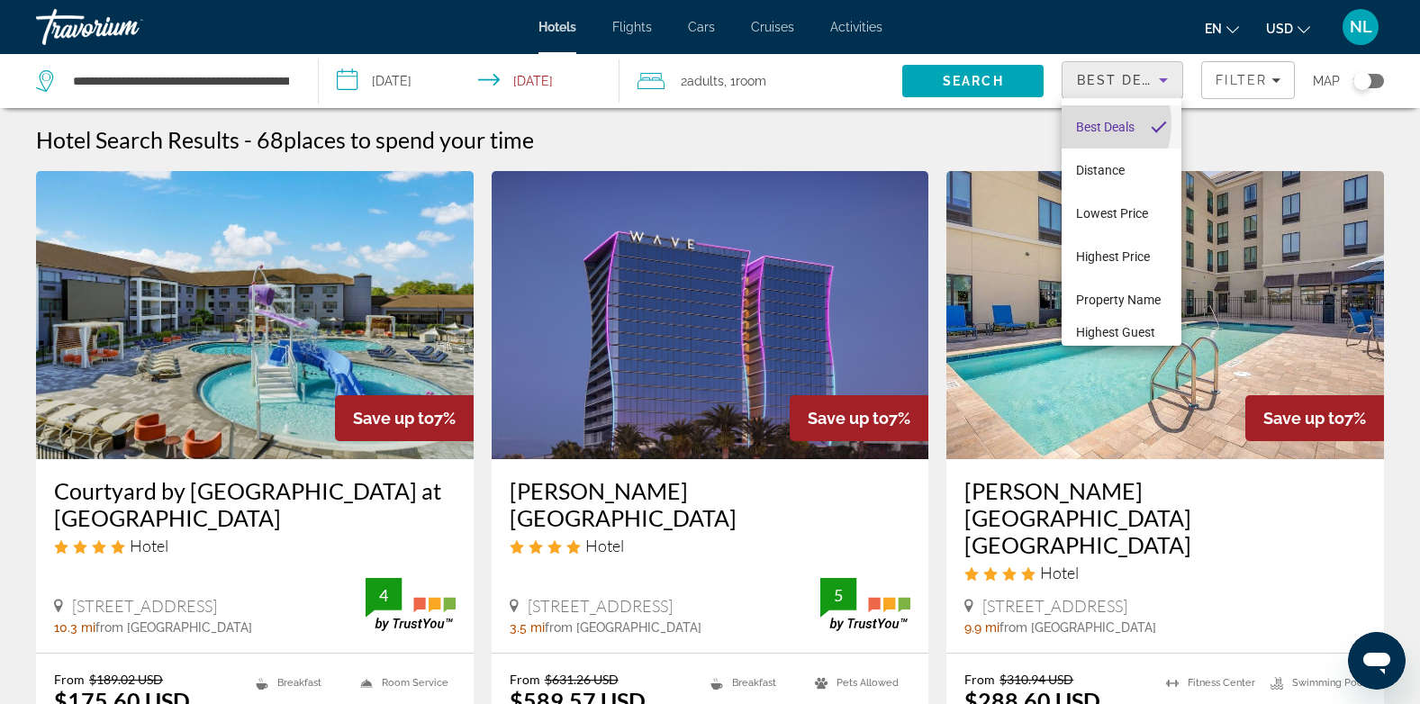
click at [1081, 123] on span "Best Deals" at bounding box center [1105, 127] width 59 height 22
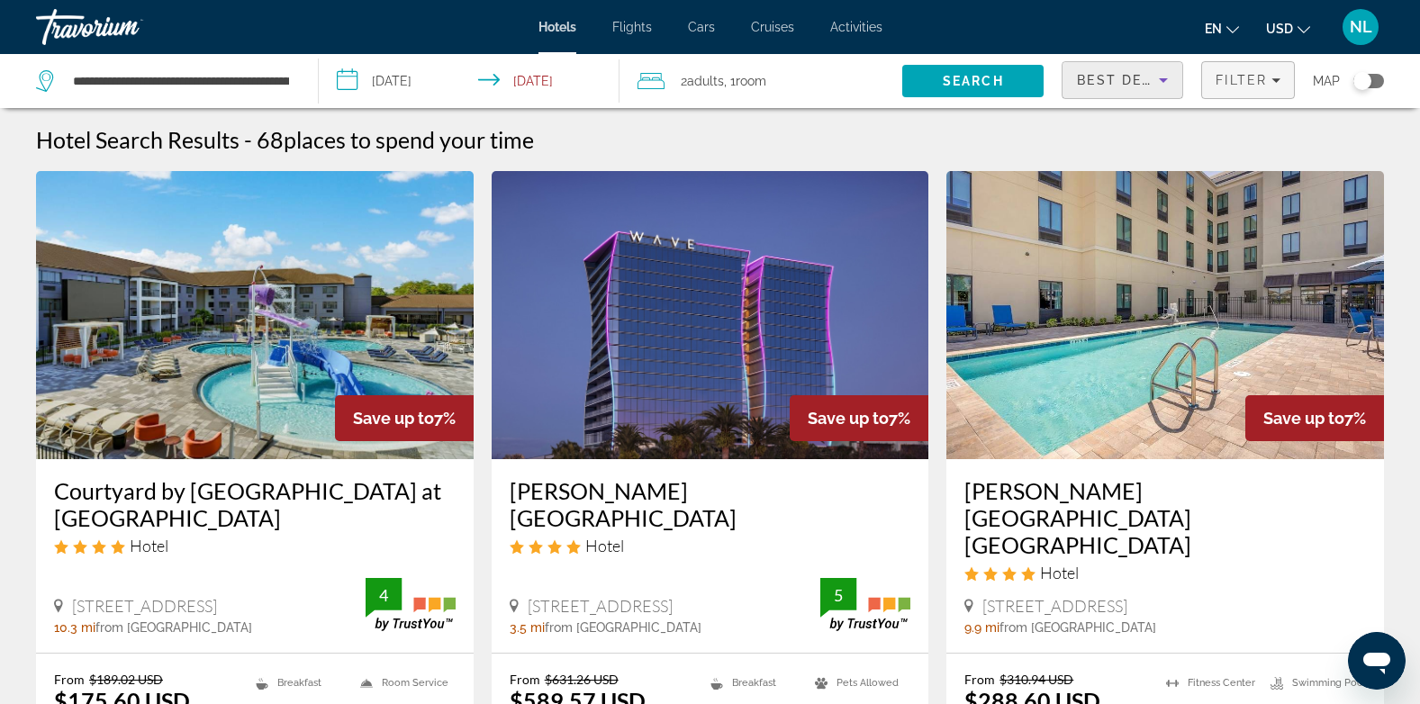
click at [1249, 76] on span "Filter" at bounding box center [1241, 80] width 51 height 14
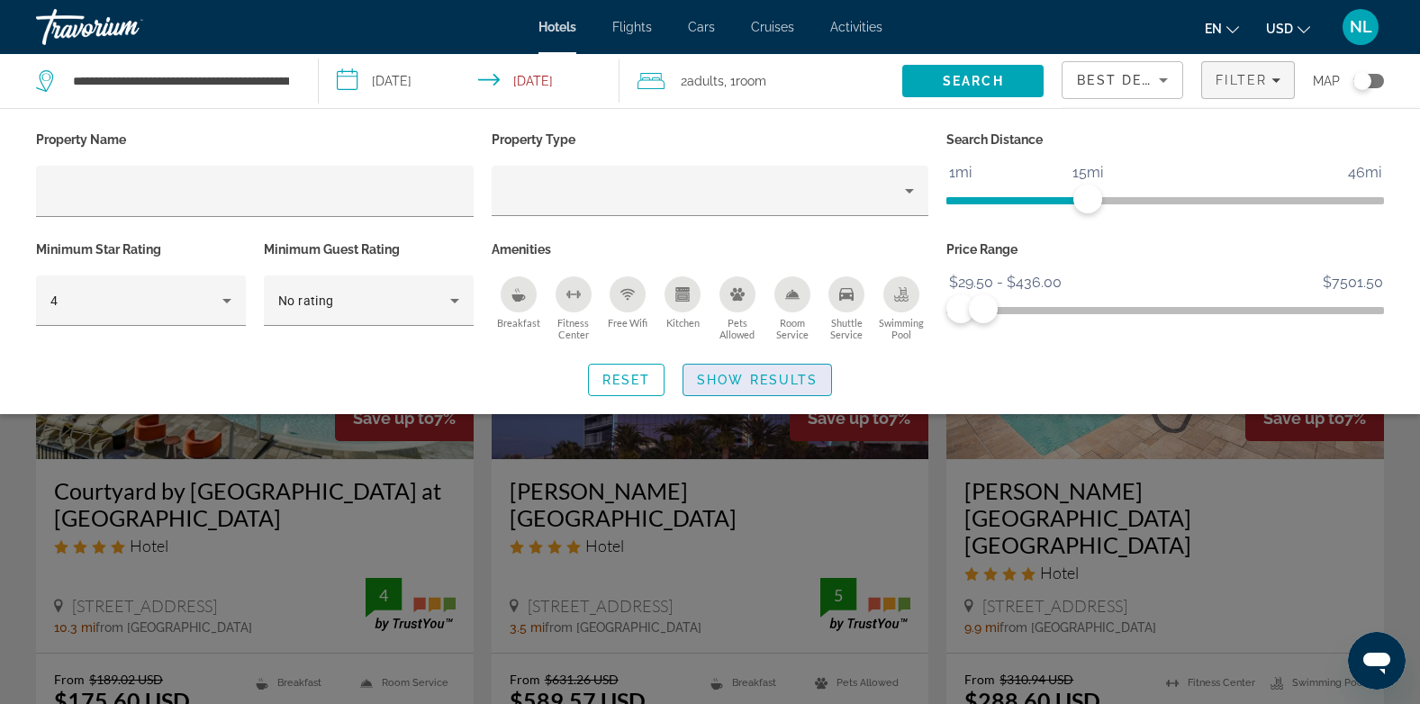
click at [710, 375] on span "Show Results" at bounding box center [757, 380] width 121 height 14
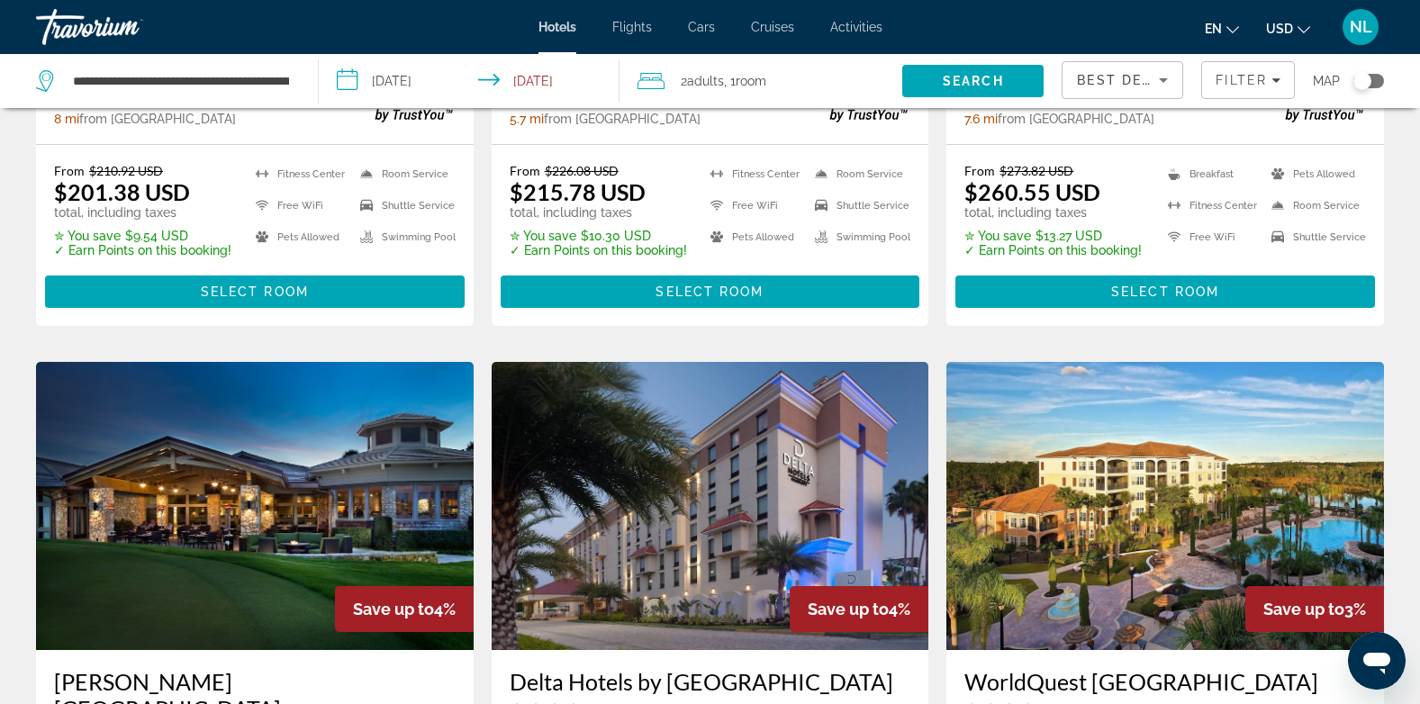
scroll to position [2497, 0]
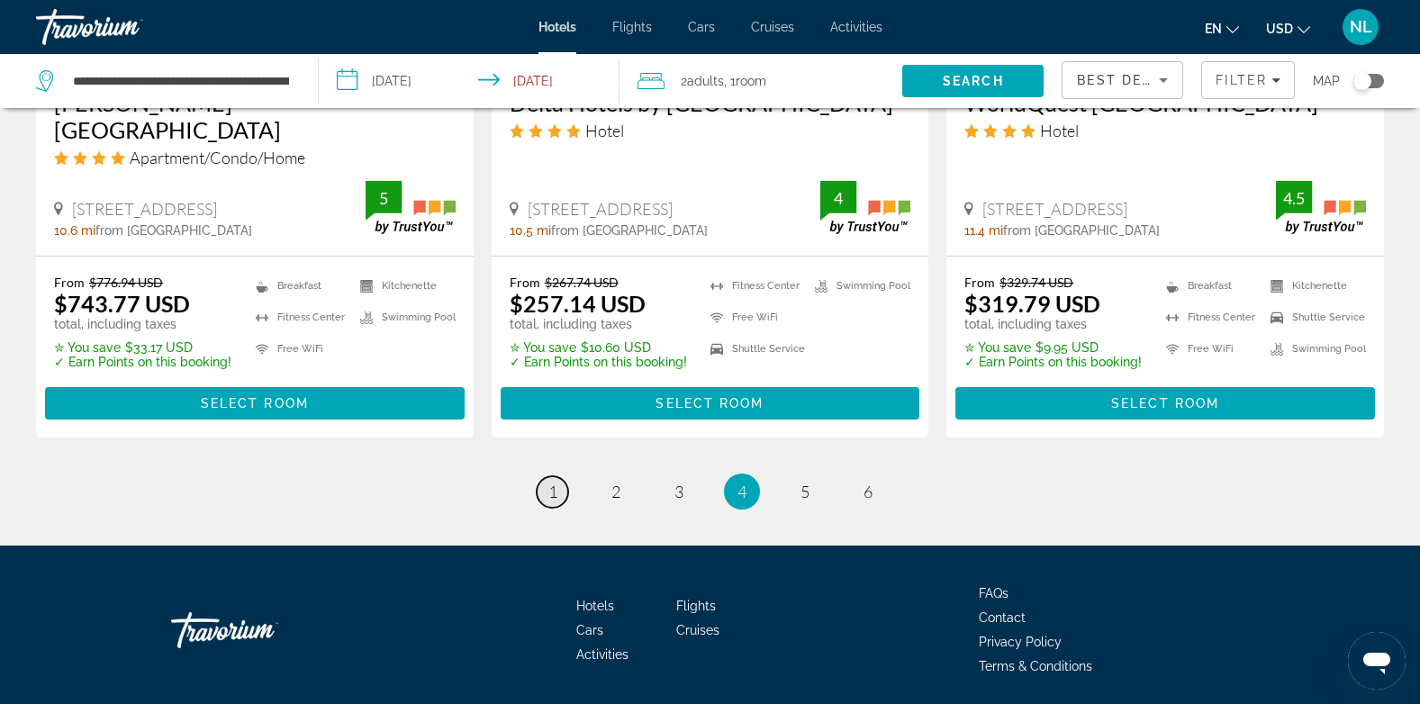
click at [547, 476] on link "page 1" at bounding box center [553, 492] width 32 height 32
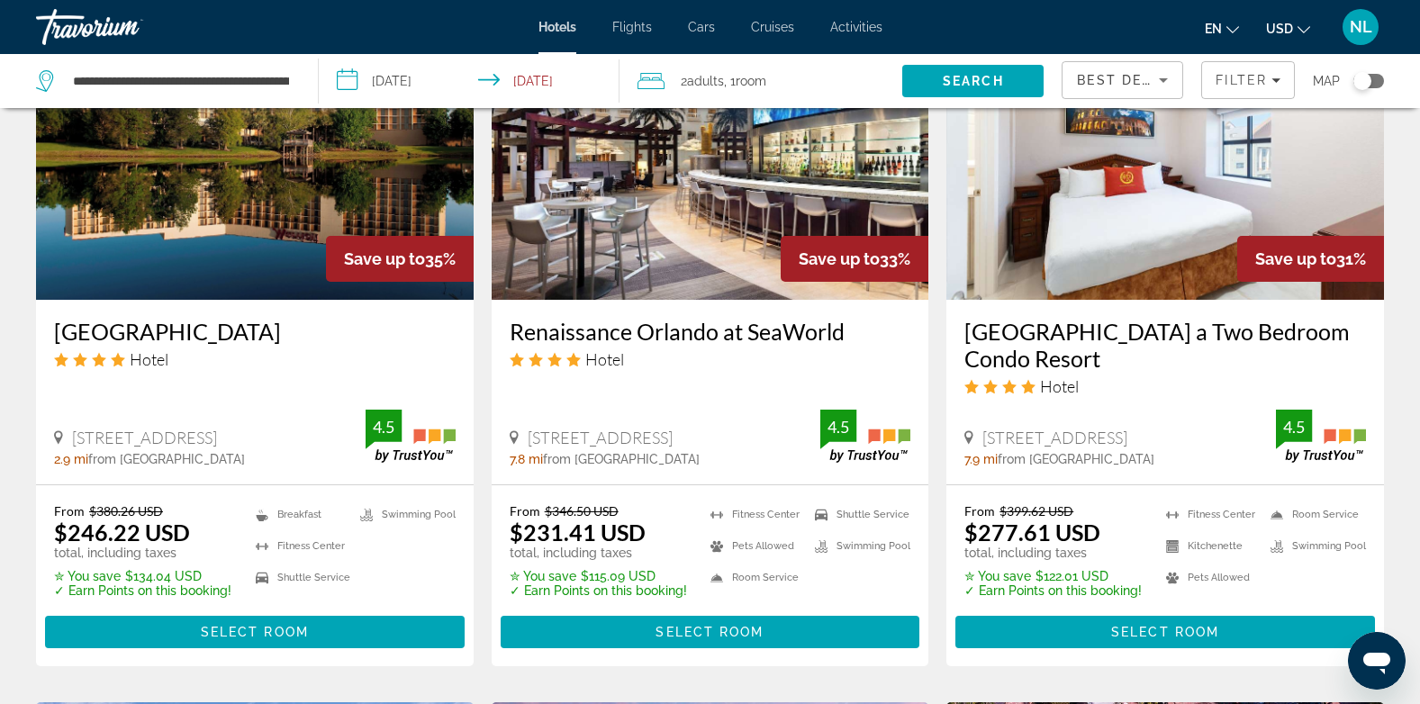
scroll to position [1519, 0]
